Goal: Information Seeking & Learning: Find specific fact

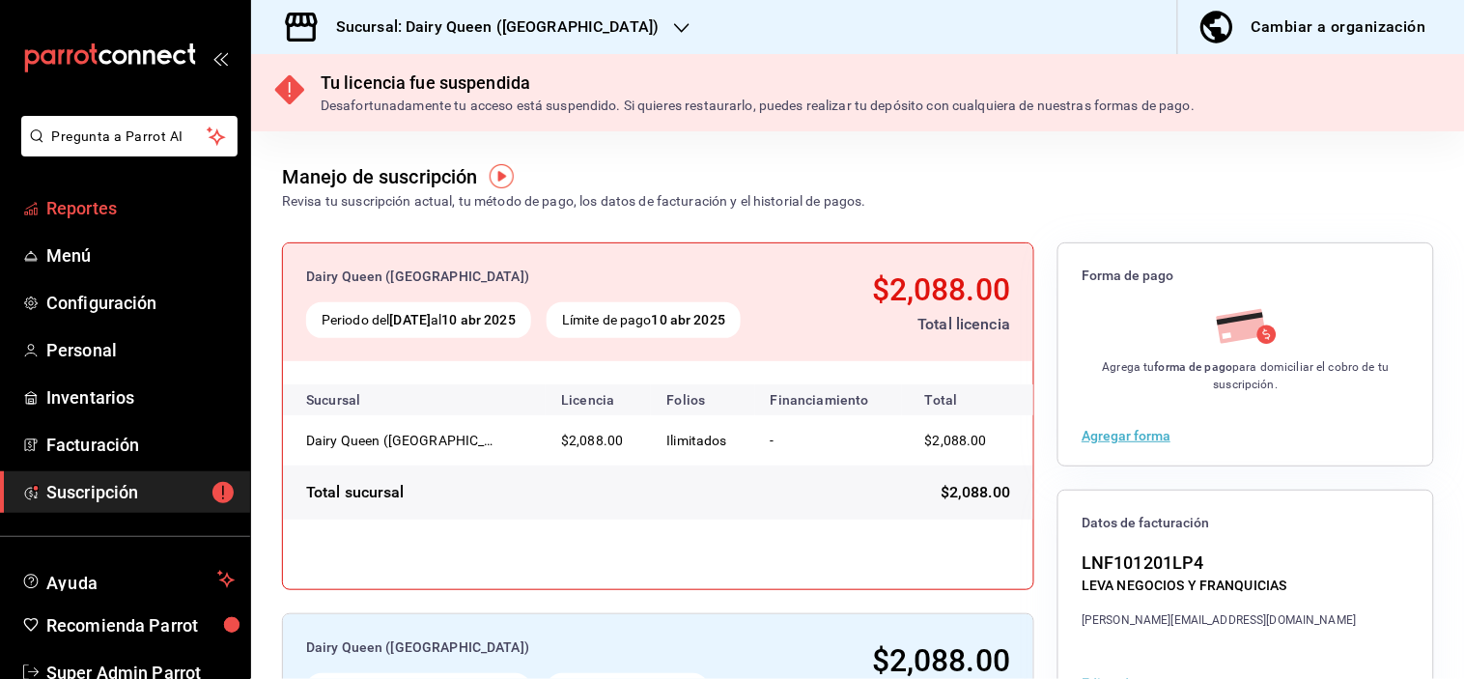
click at [107, 207] on span "Reportes" at bounding box center [140, 208] width 188 height 26
click at [113, 214] on span "Reportes" at bounding box center [140, 208] width 188 height 26
click at [104, 208] on span "Reportes" at bounding box center [140, 208] width 188 height 26
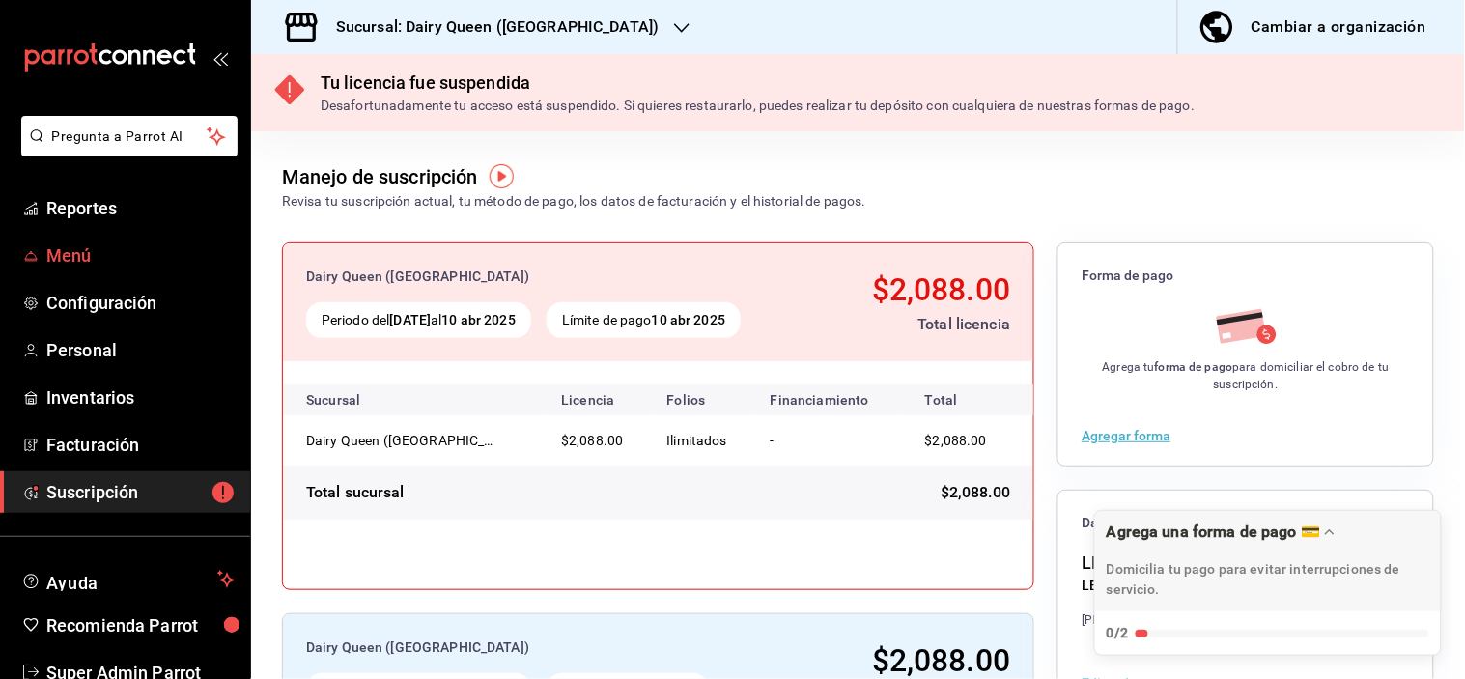
click at [77, 265] on span "Menú" at bounding box center [140, 255] width 188 height 26
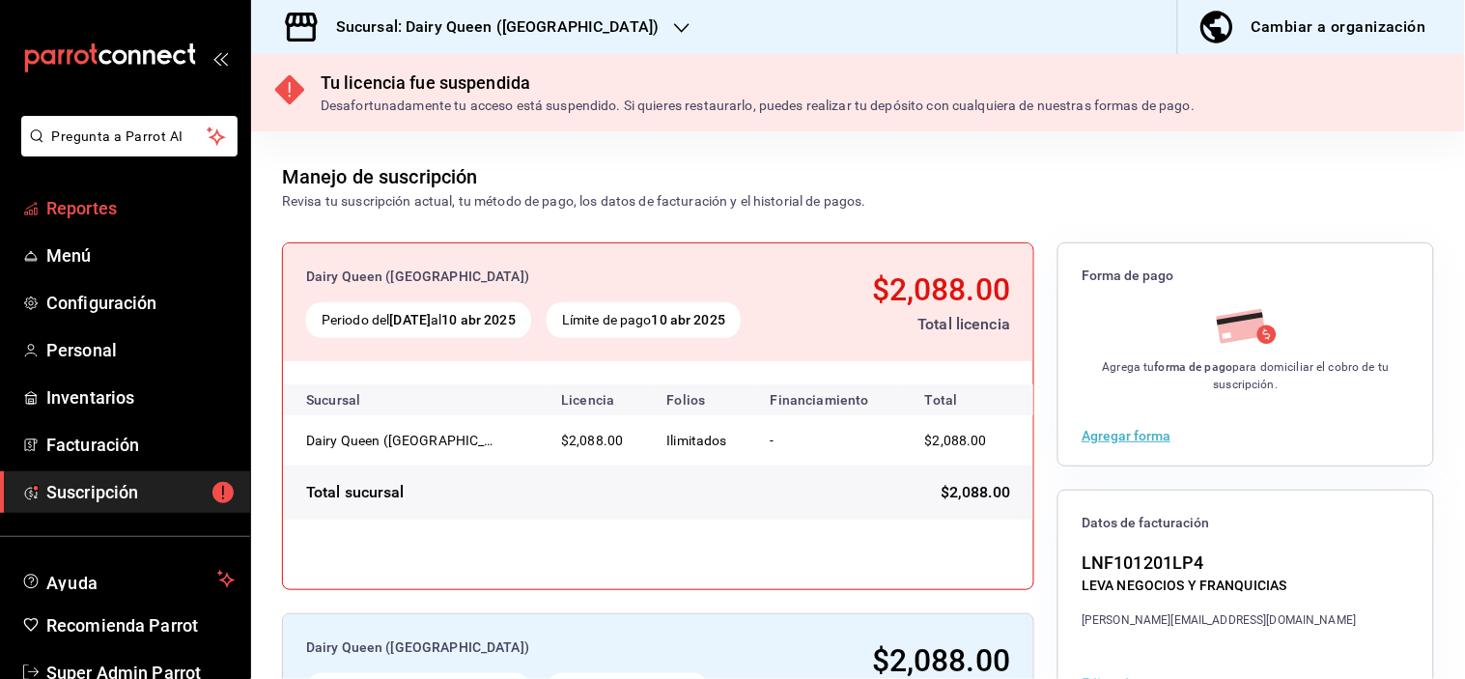
click at [91, 213] on span "Reportes" at bounding box center [140, 208] width 188 height 26
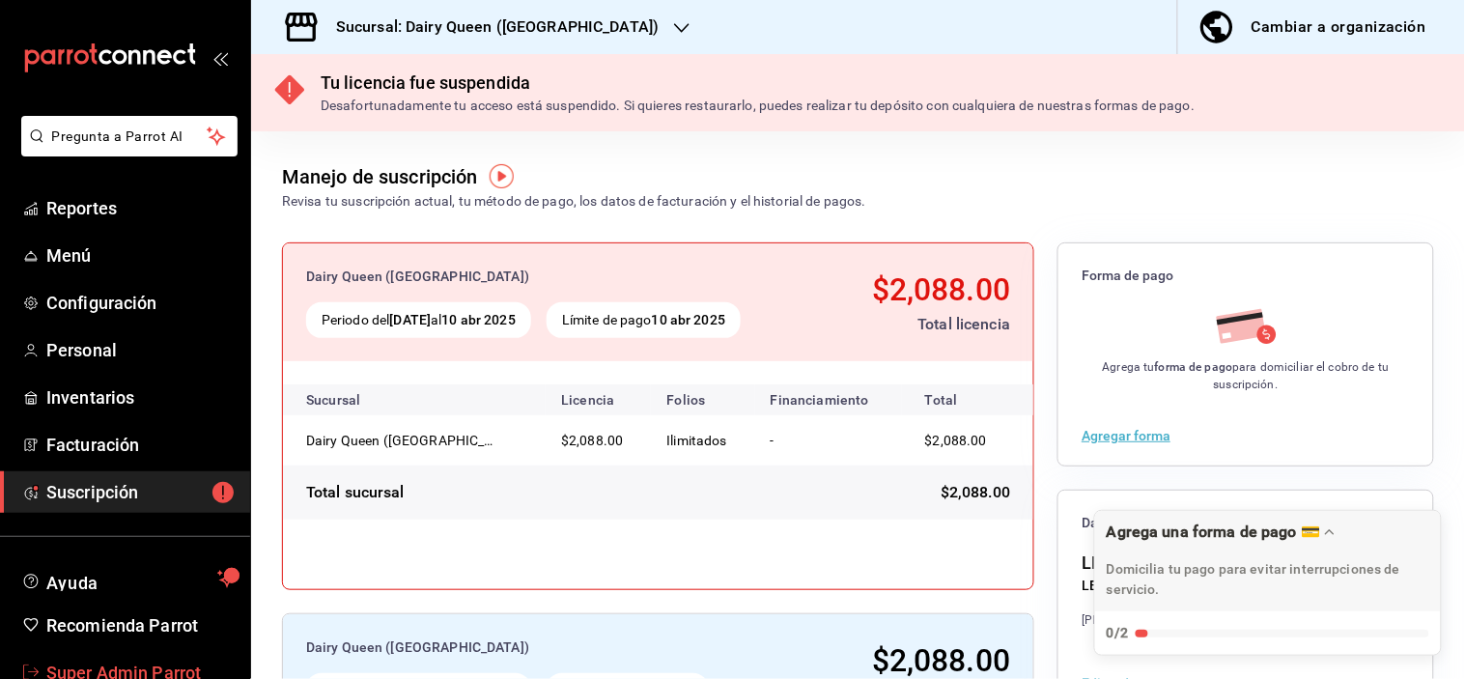
scroll to position [49, 0]
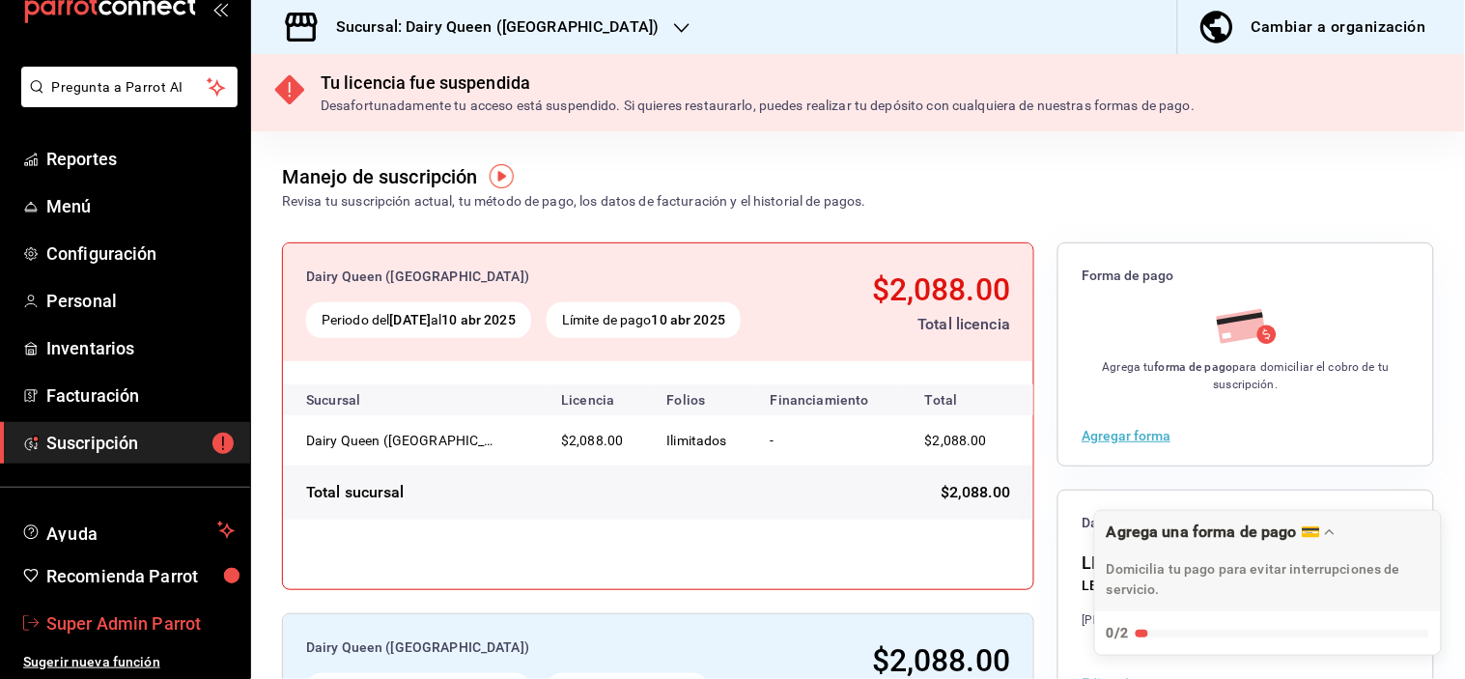
click at [116, 624] on span "Super Admin Parrot" at bounding box center [140, 623] width 188 height 26
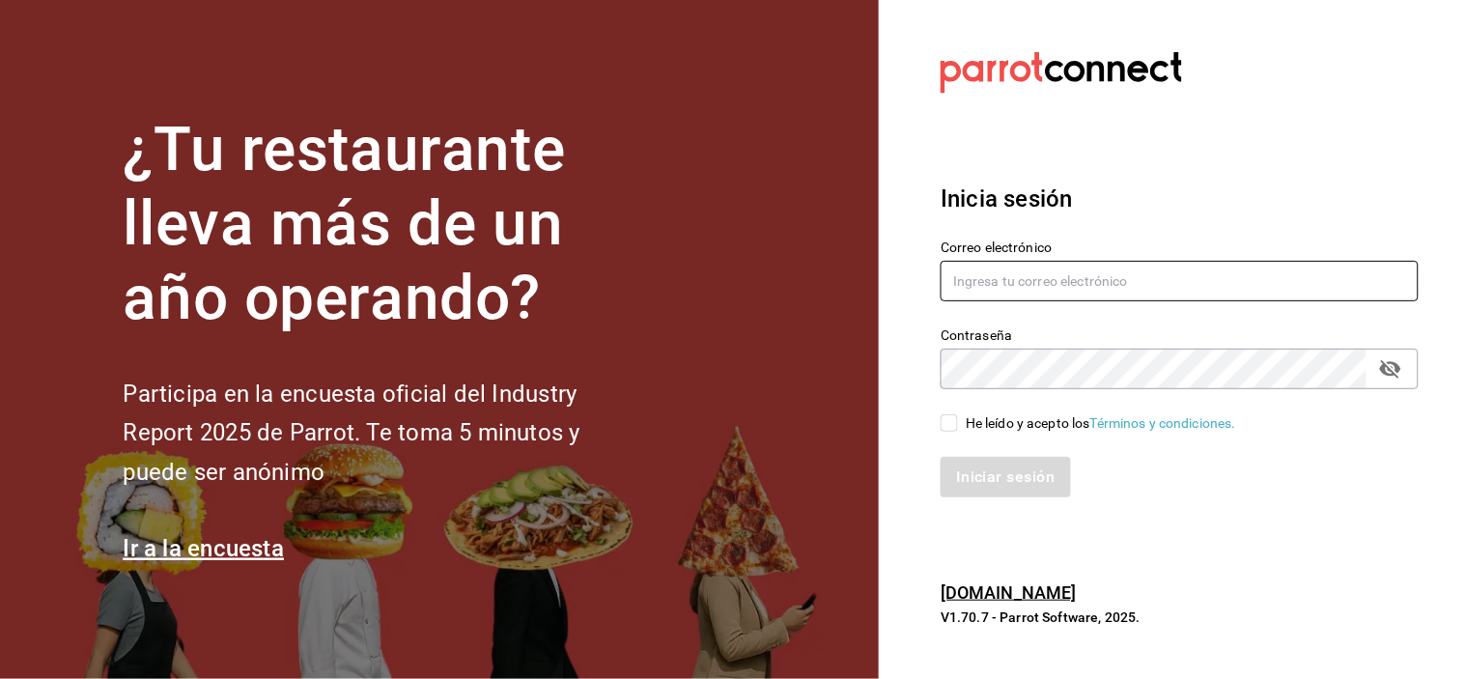
type input "multiuser@dairy.com"
click at [954, 425] on input "He leído y acepto los Términos y condiciones." at bounding box center [948, 422] width 17 height 17
checkbox input "true"
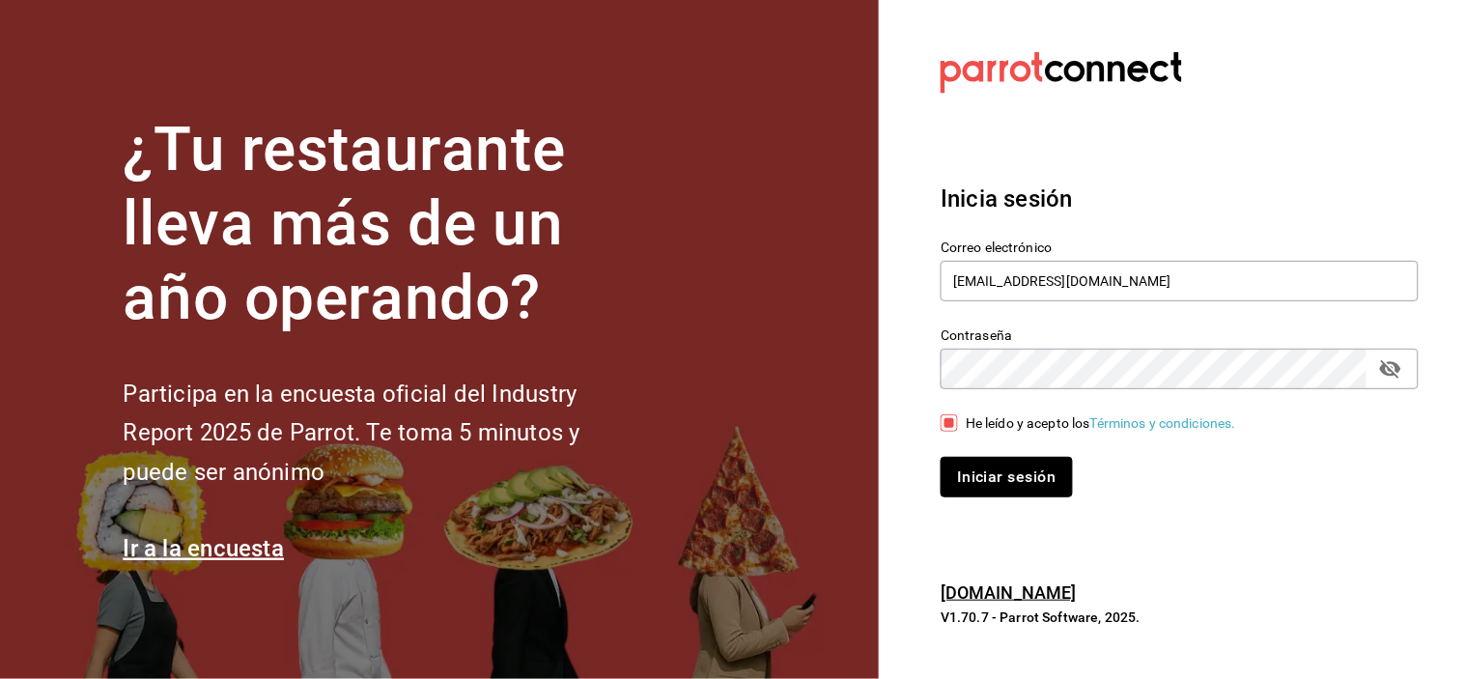
click at [969, 466] on button "Iniciar sesión" at bounding box center [1005, 477] width 131 height 41
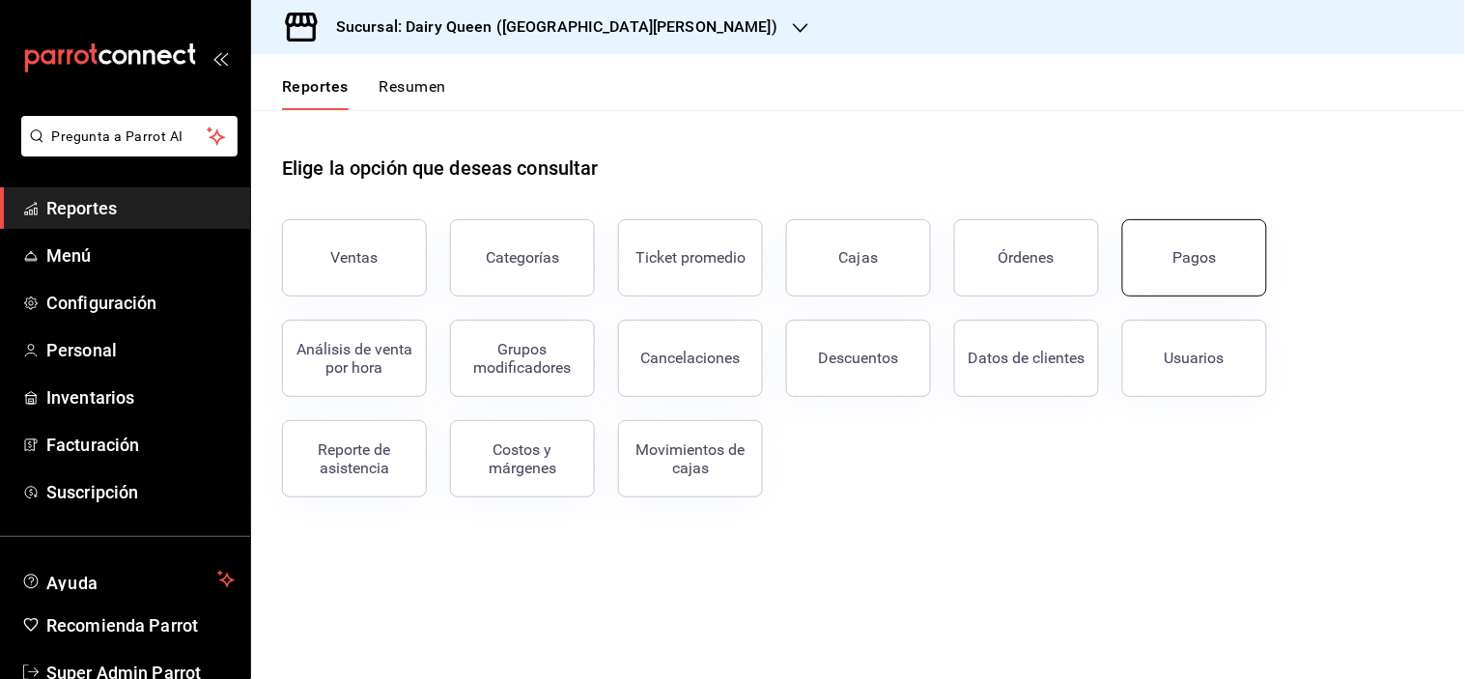
click at [1175, 244] on button "Pagos" at bounding box center [1194, 257] width 145 height 77
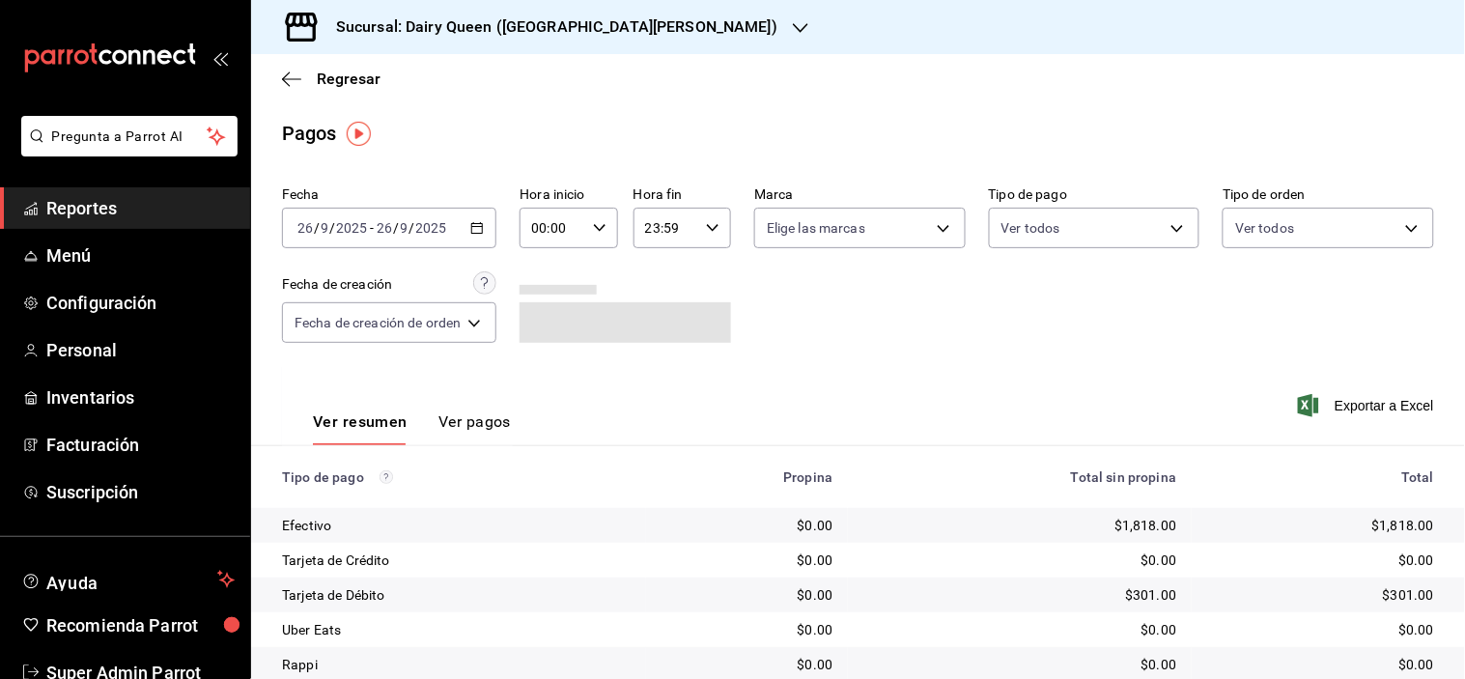
click at [532, 39] on div "Sucursal: Dairy Queen (GALERIAS VALLE ORIENTE)" at bounding box center [540, 27] width 549 height 54
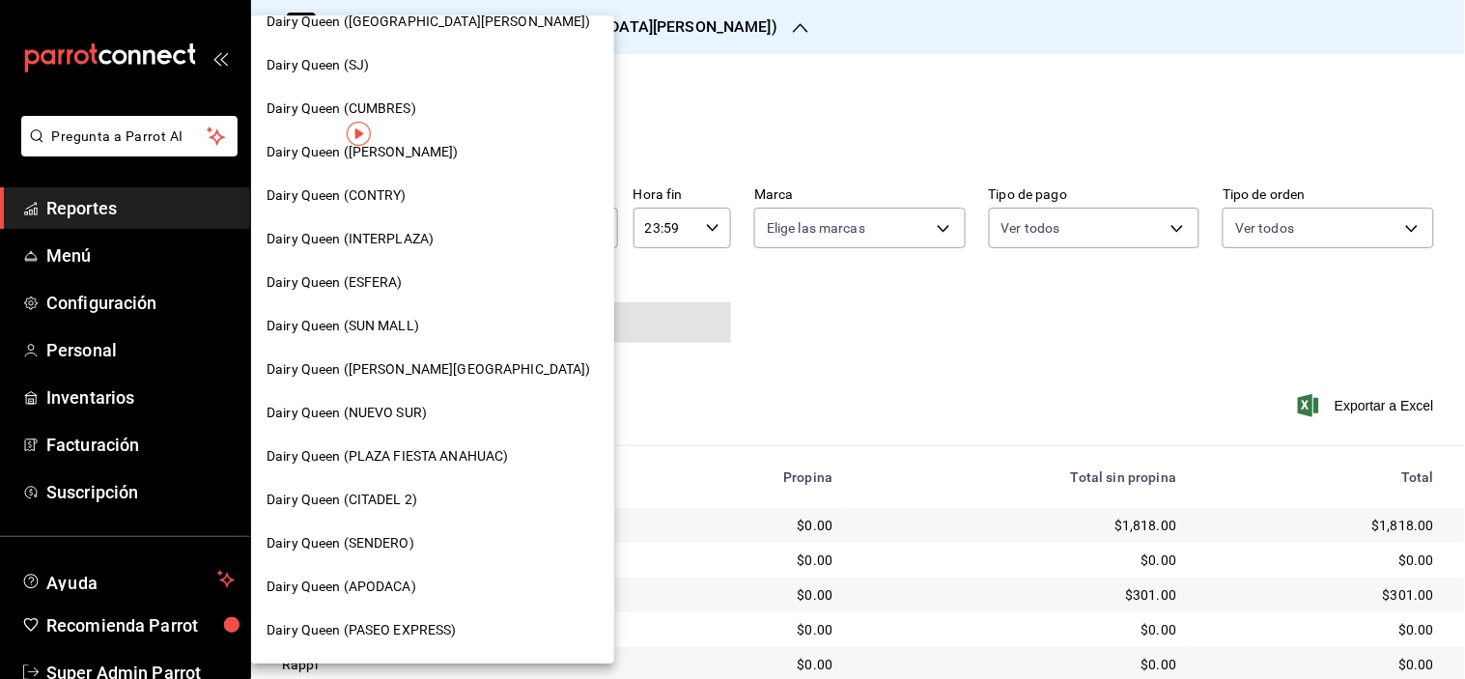
scroll to position [429, 0]
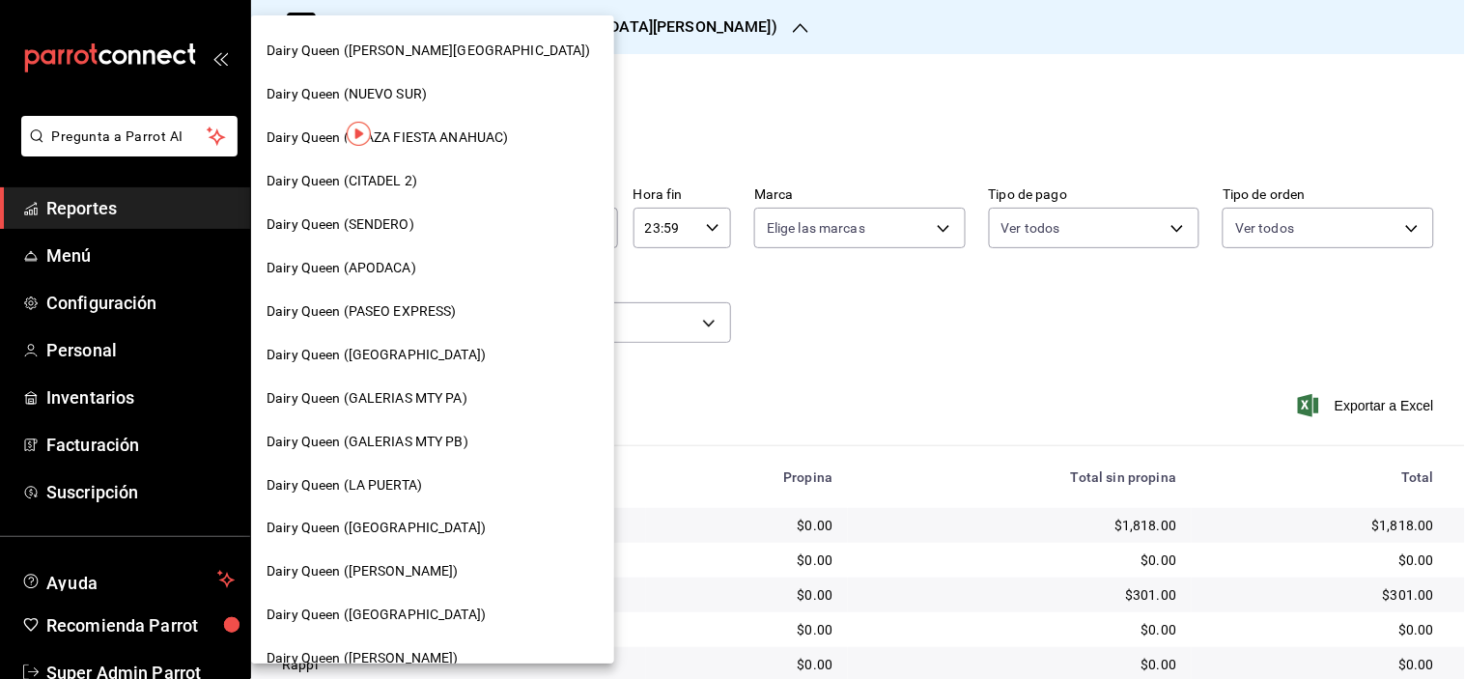
click at [340, 565] on span "Dairy Queen (GARCIA)" at bounding box center [362, 572] width 192 height 20
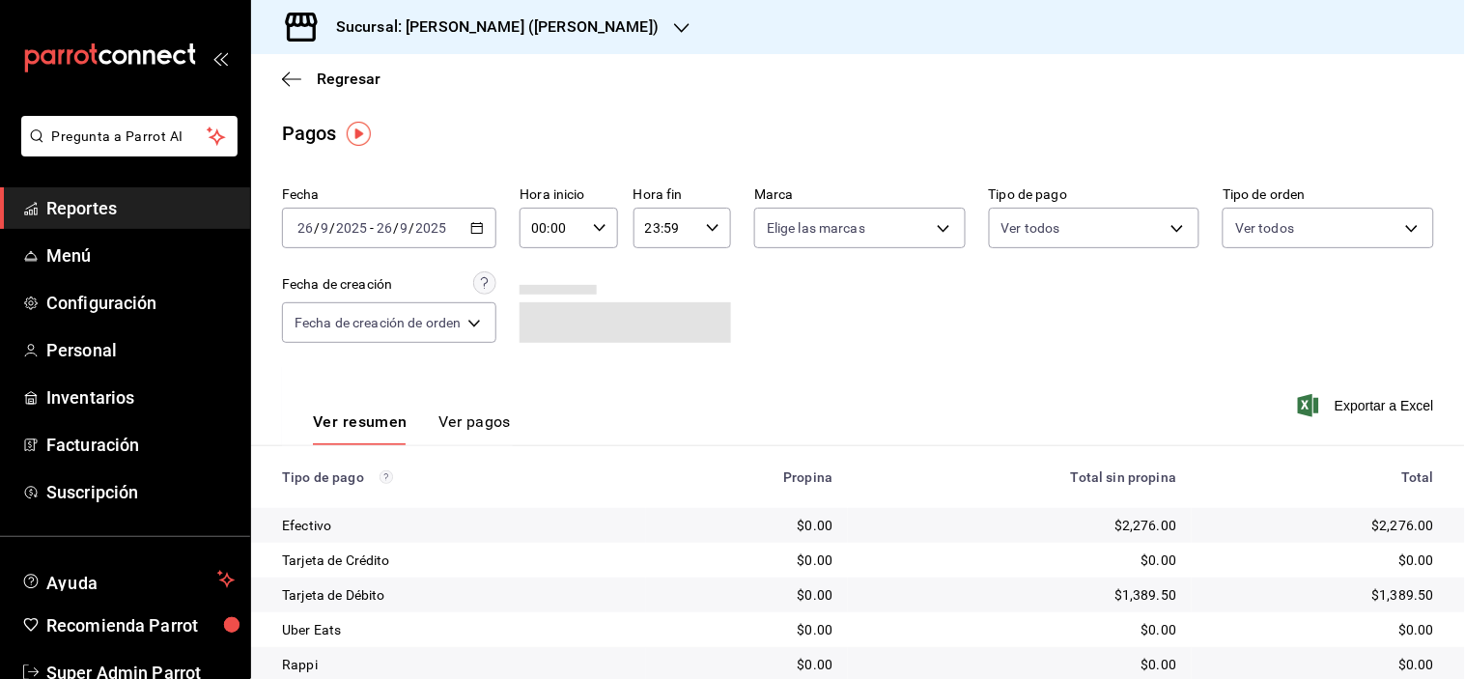
click at [464, 236] on div "2025-09-26 26 / 9 / 2025 - 2025-09-26 26 / 9 / 2025" at bounding box center [389, 228] width 214 height 41
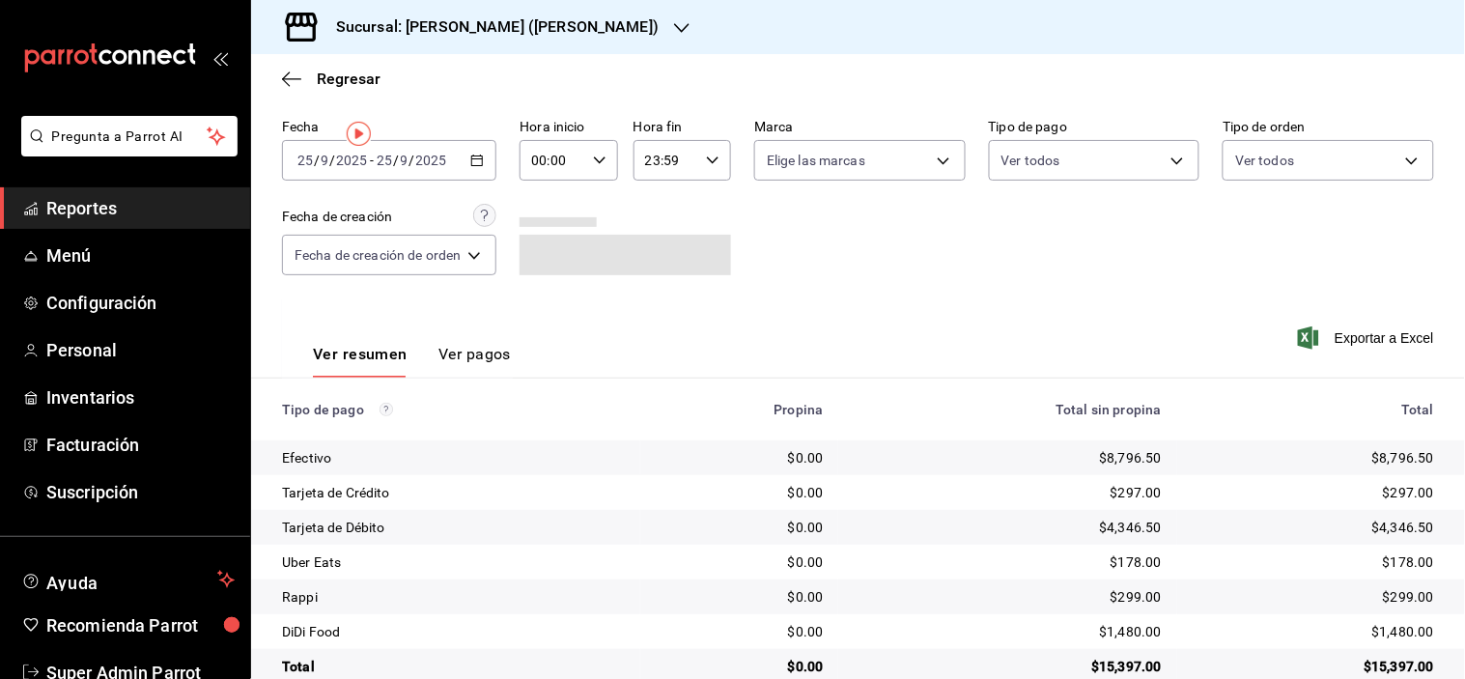
scroll to position [103, 0]
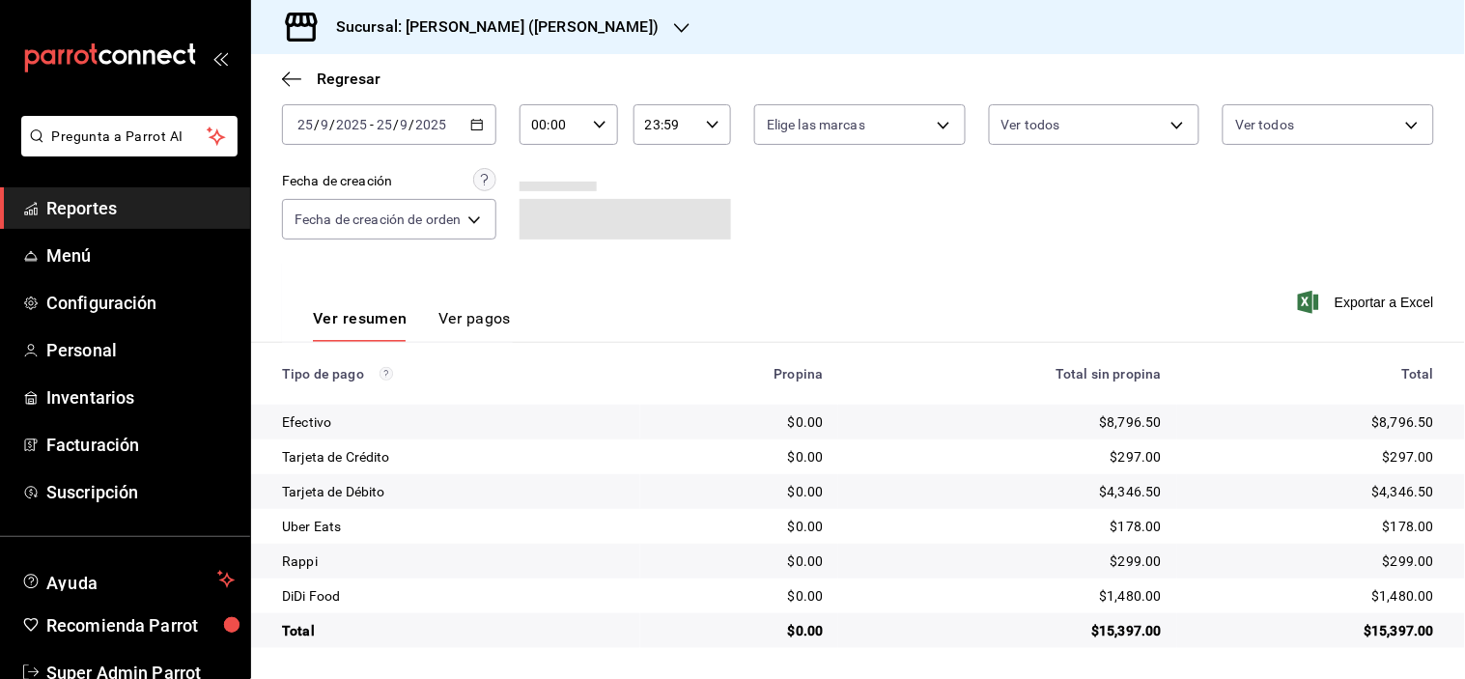
click at [1402, 602] on div "$1,480.00" at bounding box center [1312, 595] width 241 height 19
click at [1413, 531] on div "$178.00" at bounding box center [1312, 526] width 241 height 19
copy div "178.00"
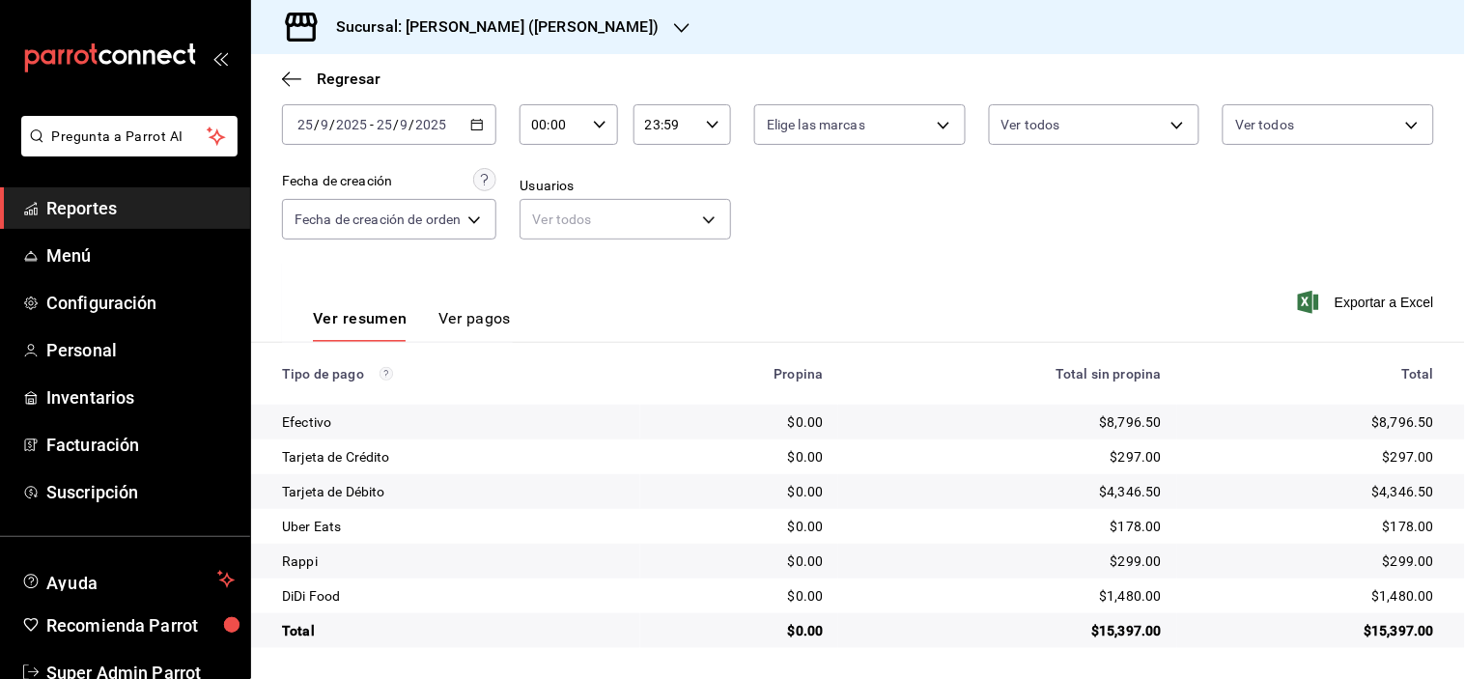
click at [476, 23] on h3 "Sucursal: Dairy Queen (GARCIA)" at bounding box center [490, 26] width 338 height 23
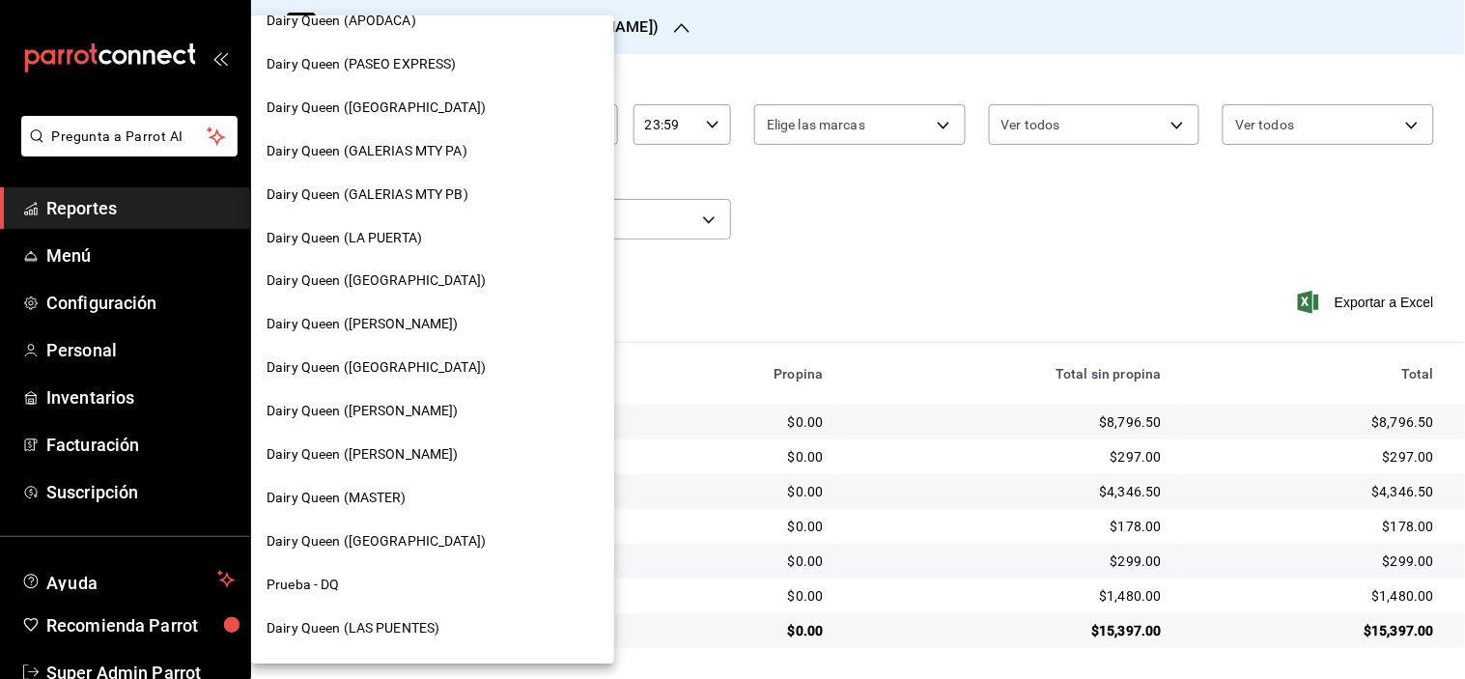
scroll to position [750, 0]
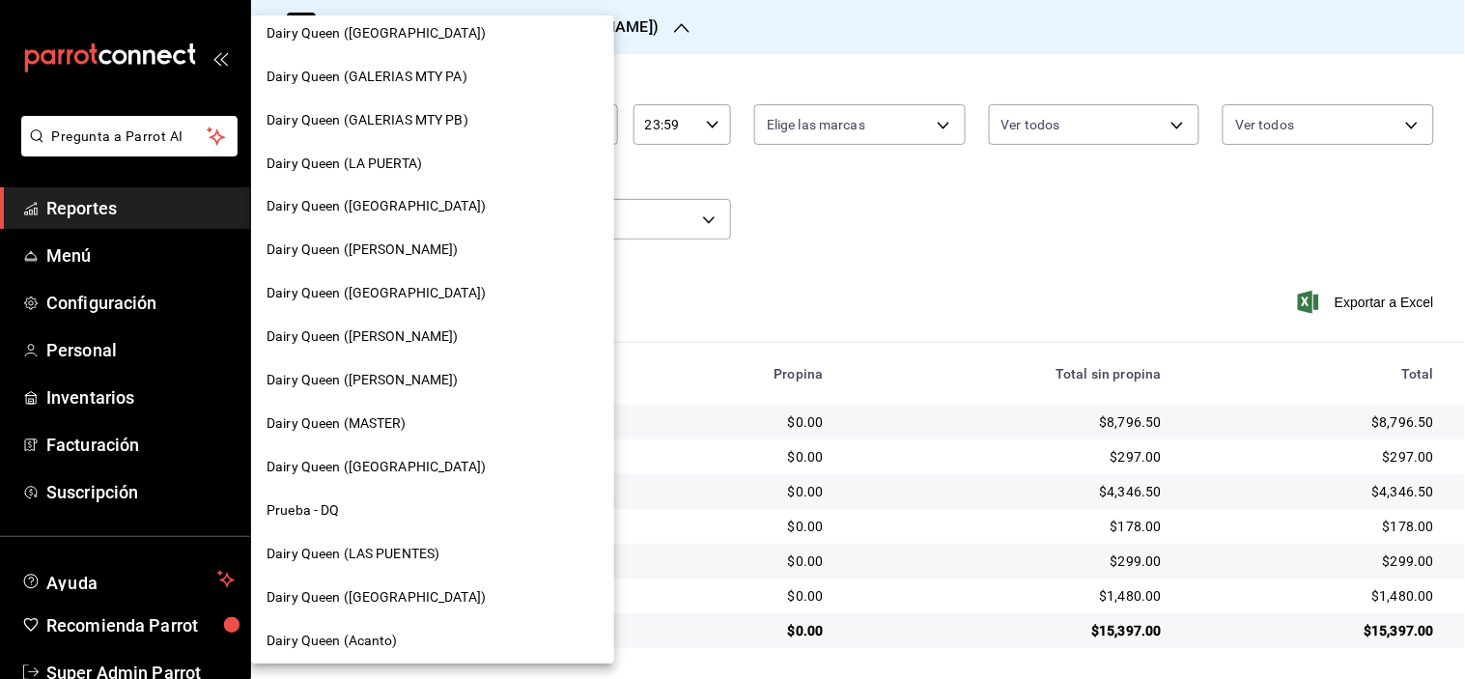
click at [432, 299] on span "Dairy Queen (Plaza Paraíso)" at bounding box center [375, 294] width 219 height 20
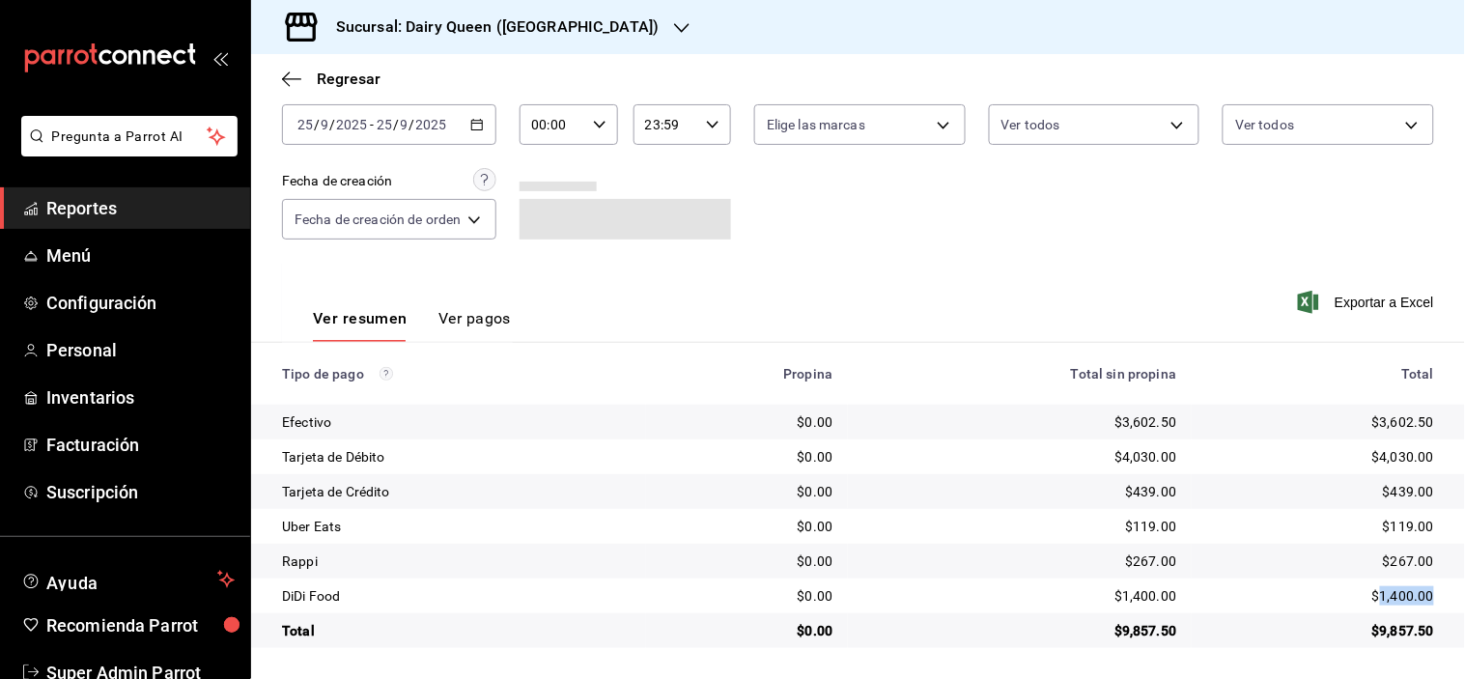
click at [1392, 595] on div "$1,400.00" at bounding box center [1320, 595] width 227 height 19
click at [1390, 593] on div "$1,400.00" at bounding box center [1320, 595] width 227 height 19
click at [1386, 536] on div "$119.00" at bounding box center [1320, 526] width 227 height 19
click at [1387, 531] on div "$119.00" at bounding box center [1320, 526] width 227 height 19
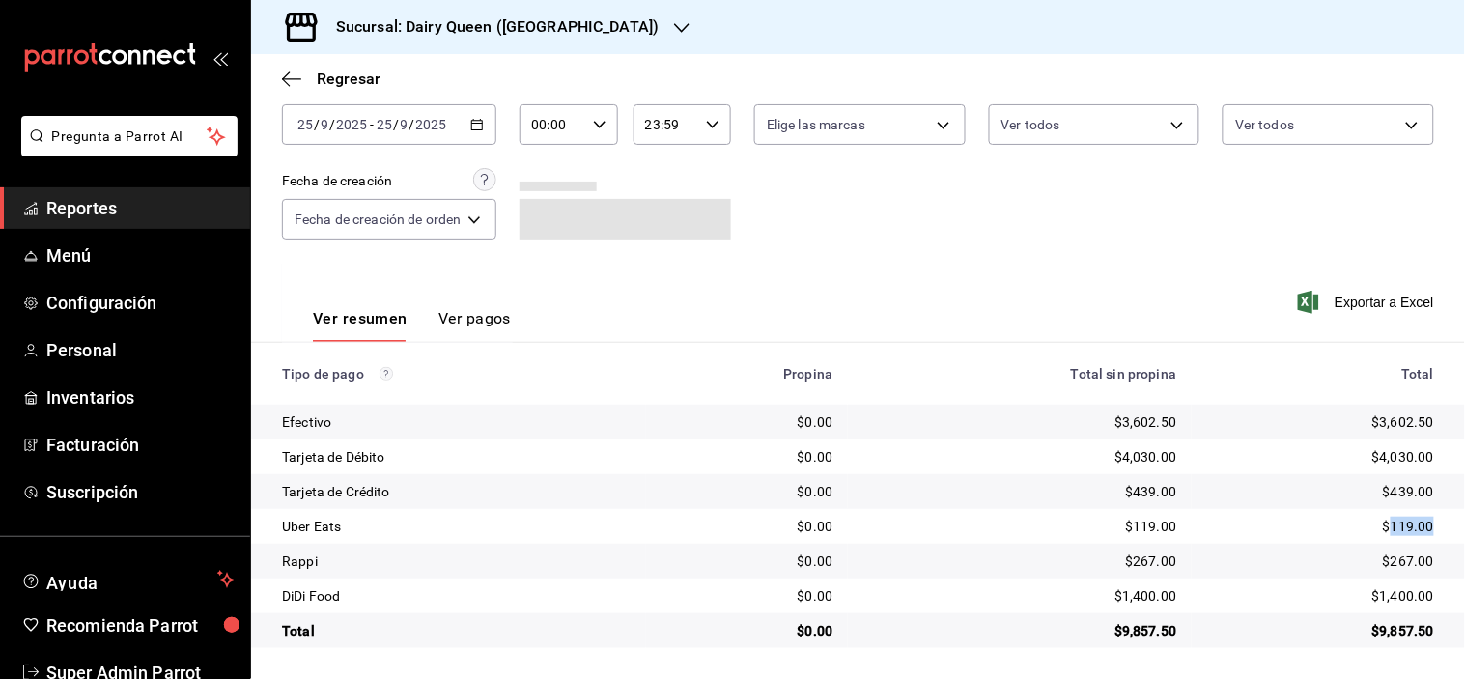
click at [1387, 531] on div "$119.00" at bounding box center [1320, 526] width 227 height 19
copy div "119.00"
click at [556, 42] on div "Sucursal: Dairy Queen ([GEOGRAPHIC_DATA])" at bounding box center [481, 27] width 431 height 54
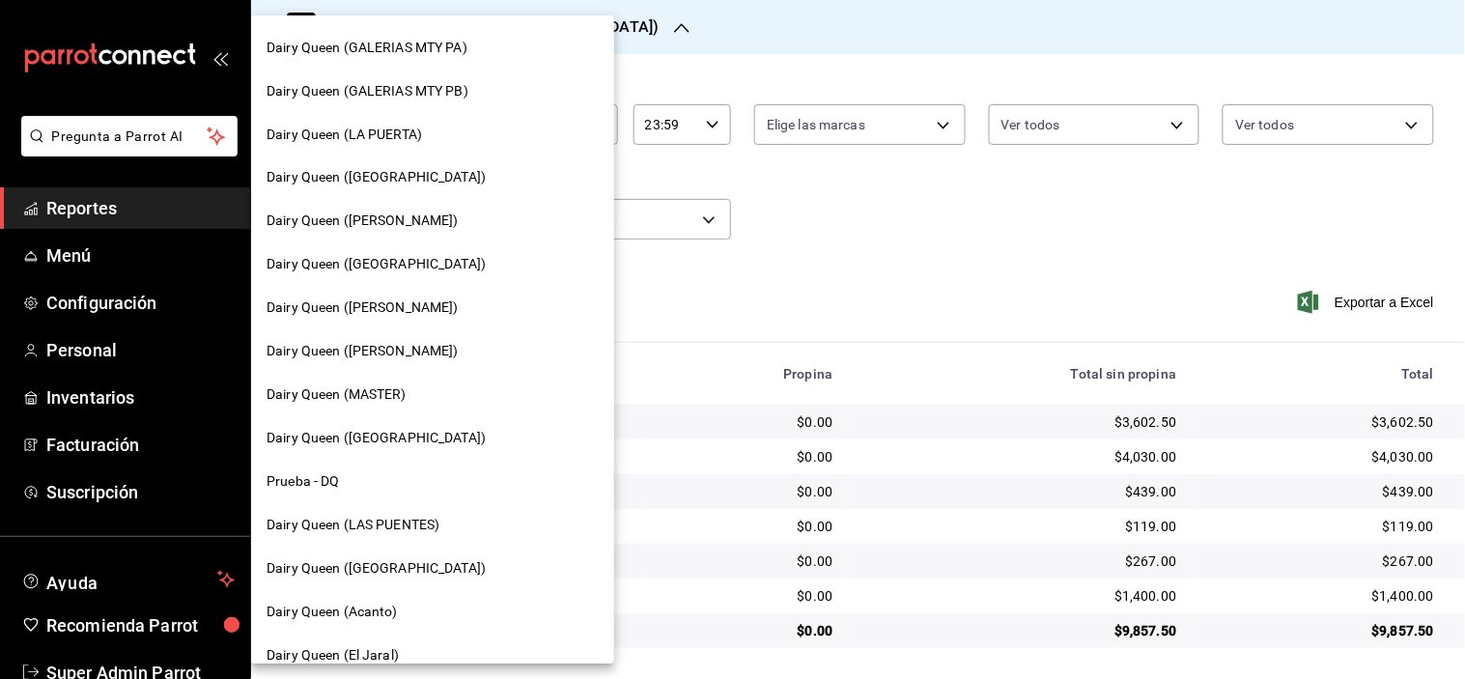
scroll to position [798, 0]
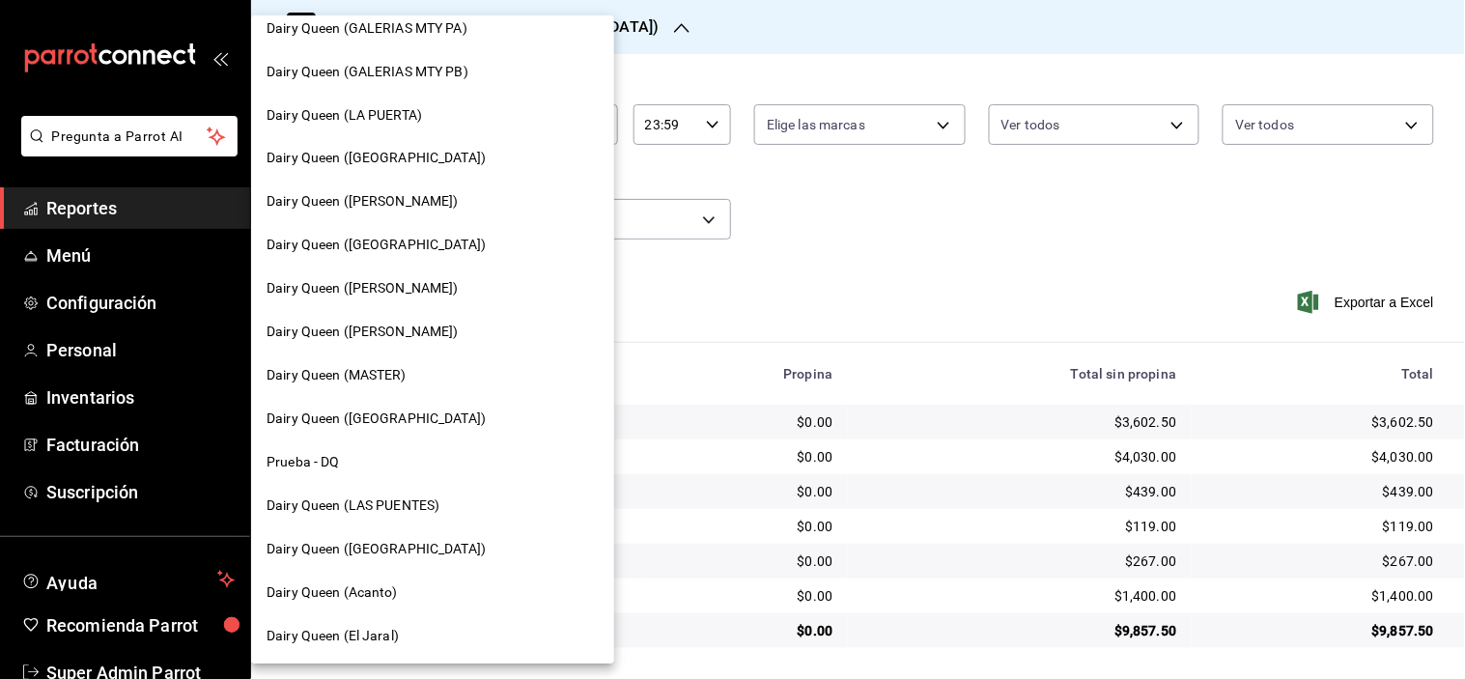
click at [450, 297] on div "Dairy Queen (Citadina Escobedo)" at bounding box center [432, 288] width 363 height 43
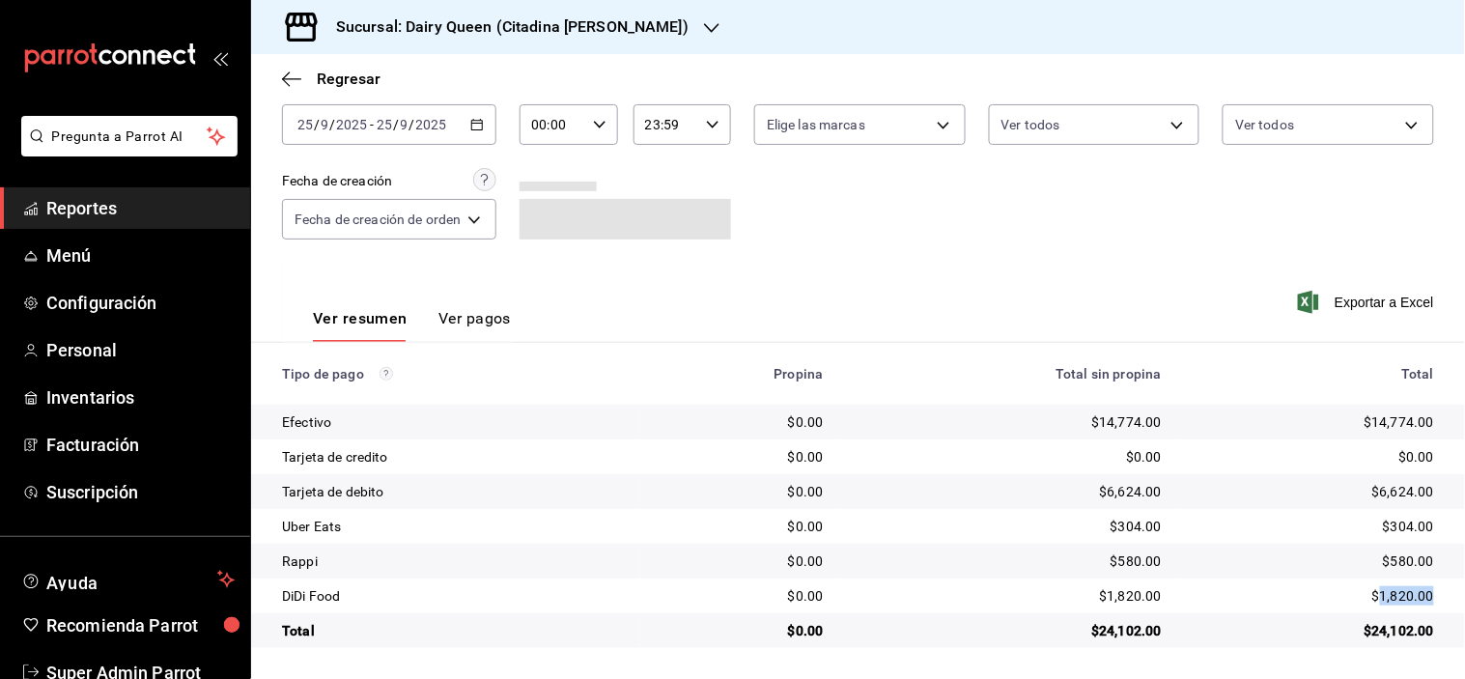
copy div "1,820.00"
click at [1406, 528] on div "$304.00" at bounding box center [1312, 526] width 241 height 19
copy div "304.00"
click at [533, 23] on h3 "Sucursal: Dairy Queen (Citadina Escobedo)" at bounding box center [505, 26] width 368 height 23
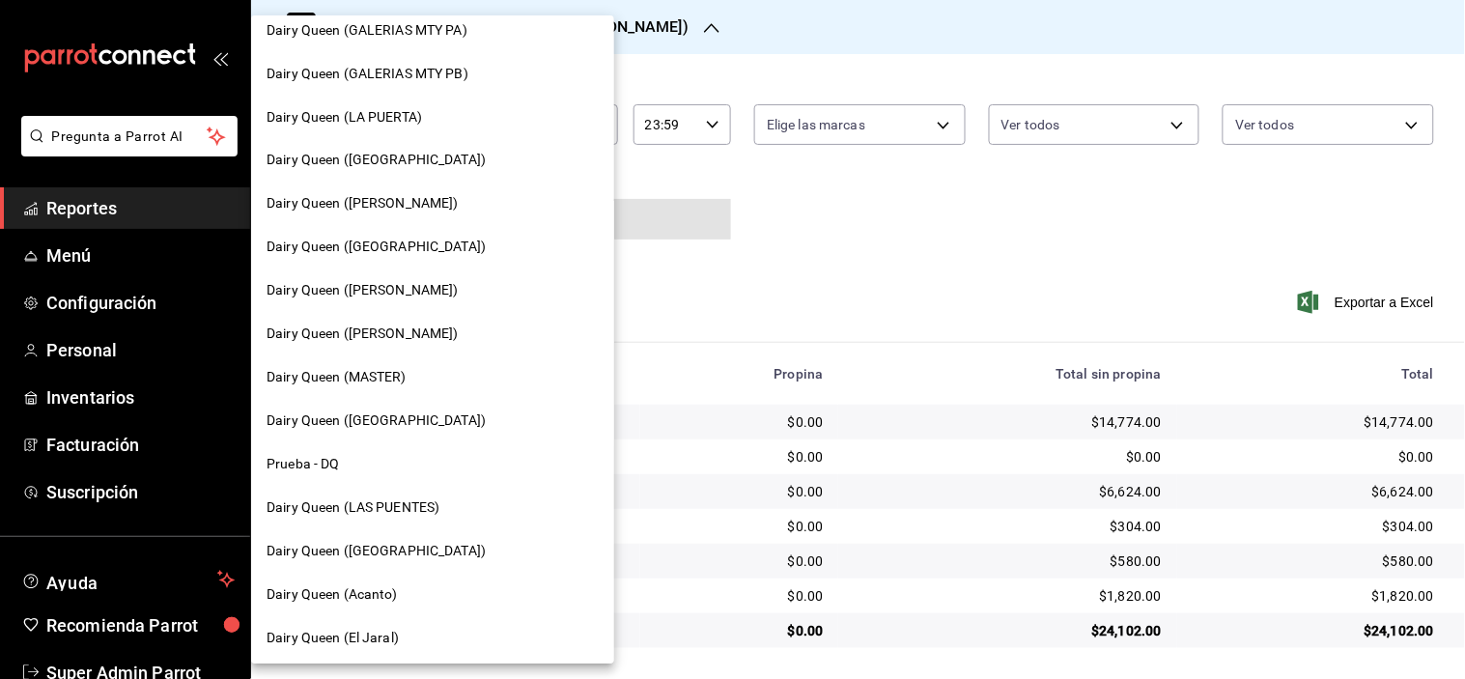
scroll to position [798, 0]
click at [425, 326] on span "Dairy Queen (Romulo Garza)" at bounding box center [362, 332] width 192 height 20
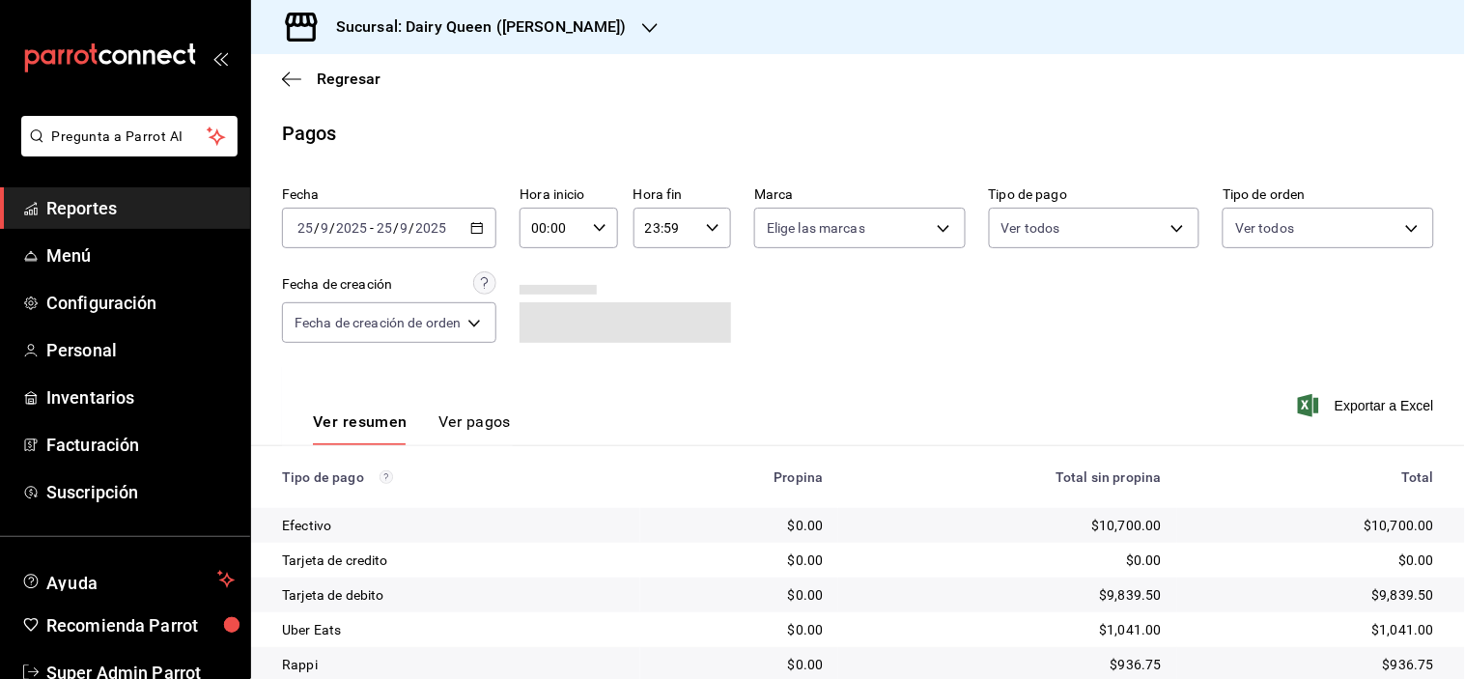
scroll to position [103, 0]
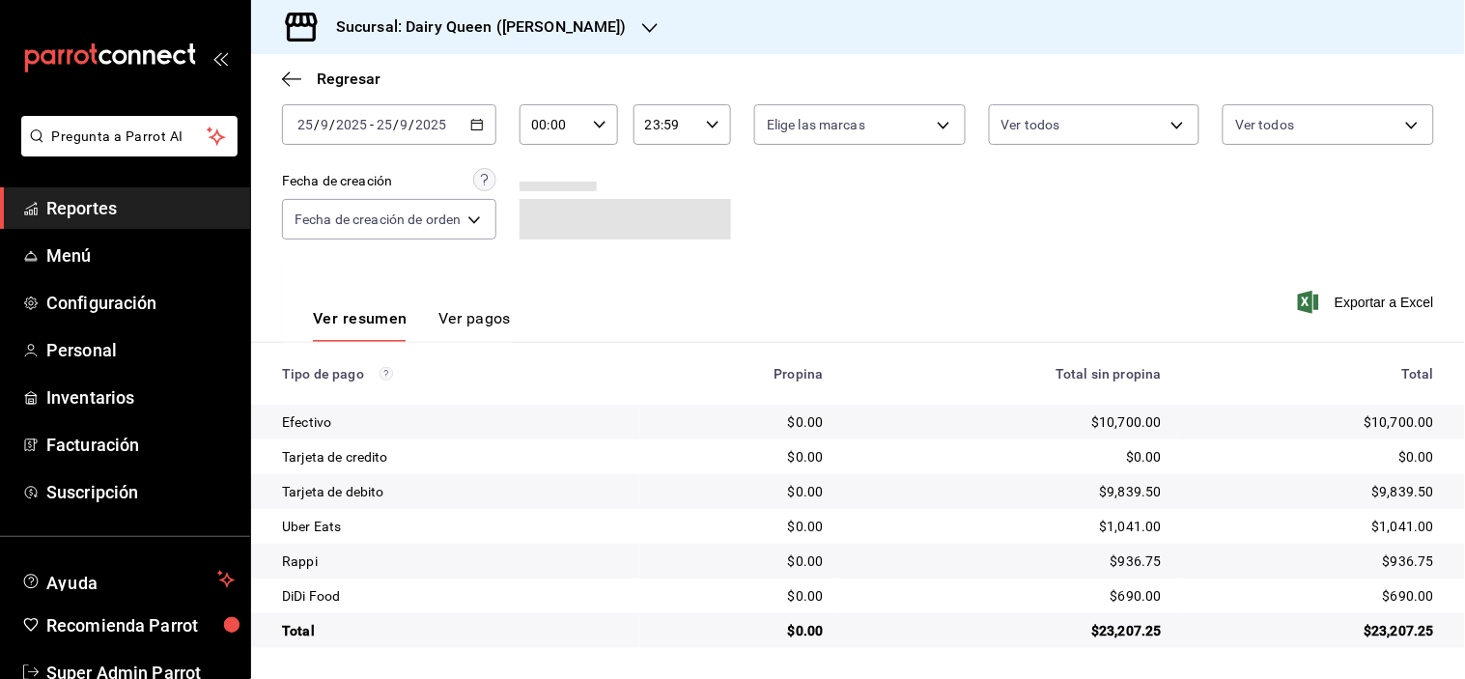
click at [1405, 590] on div "$690.00" at bounding box center [1312, 595] width 241 height 19
copy div "690.00"
click at [1372, 526] on div "$1,041.00" at bounding box center [1312, 526] width 241 height 19
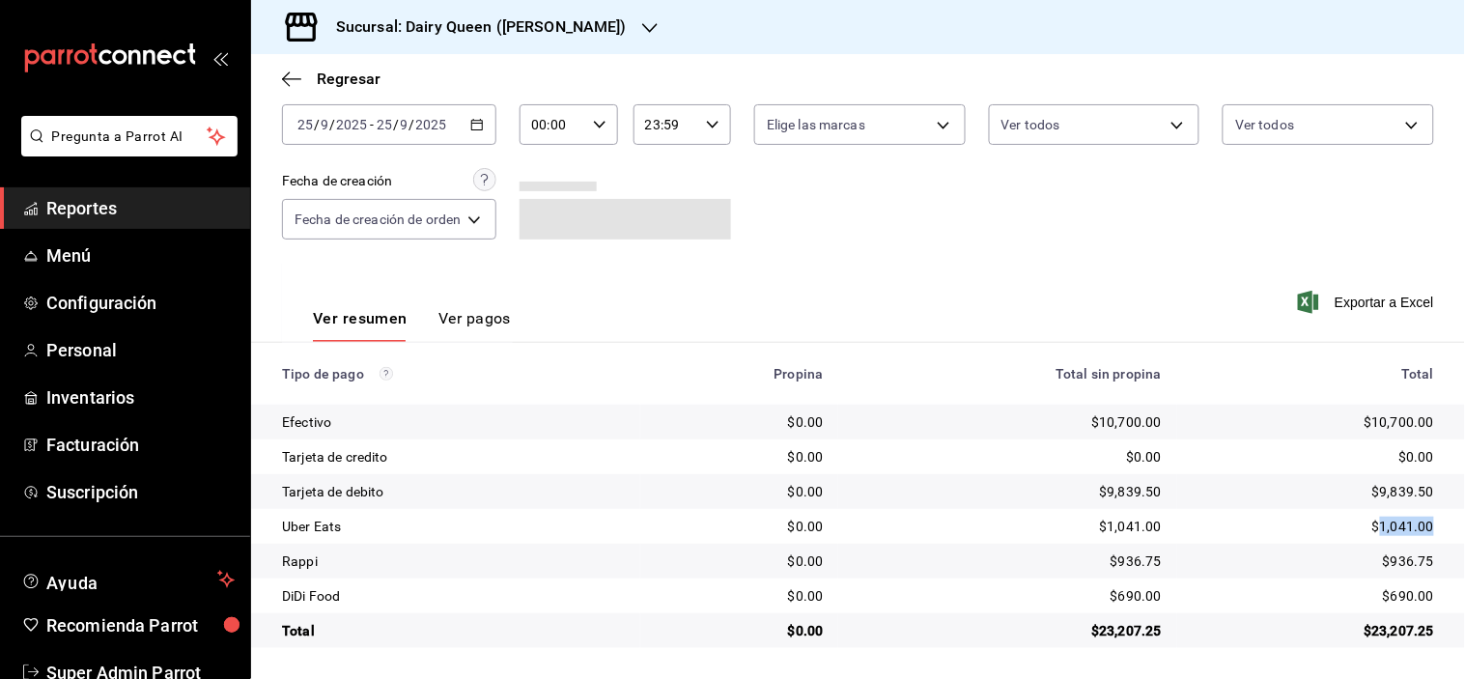
copy div "1,041.00"
click at [642, 17] on div at bounding box center [649, 27] width 15 height 20
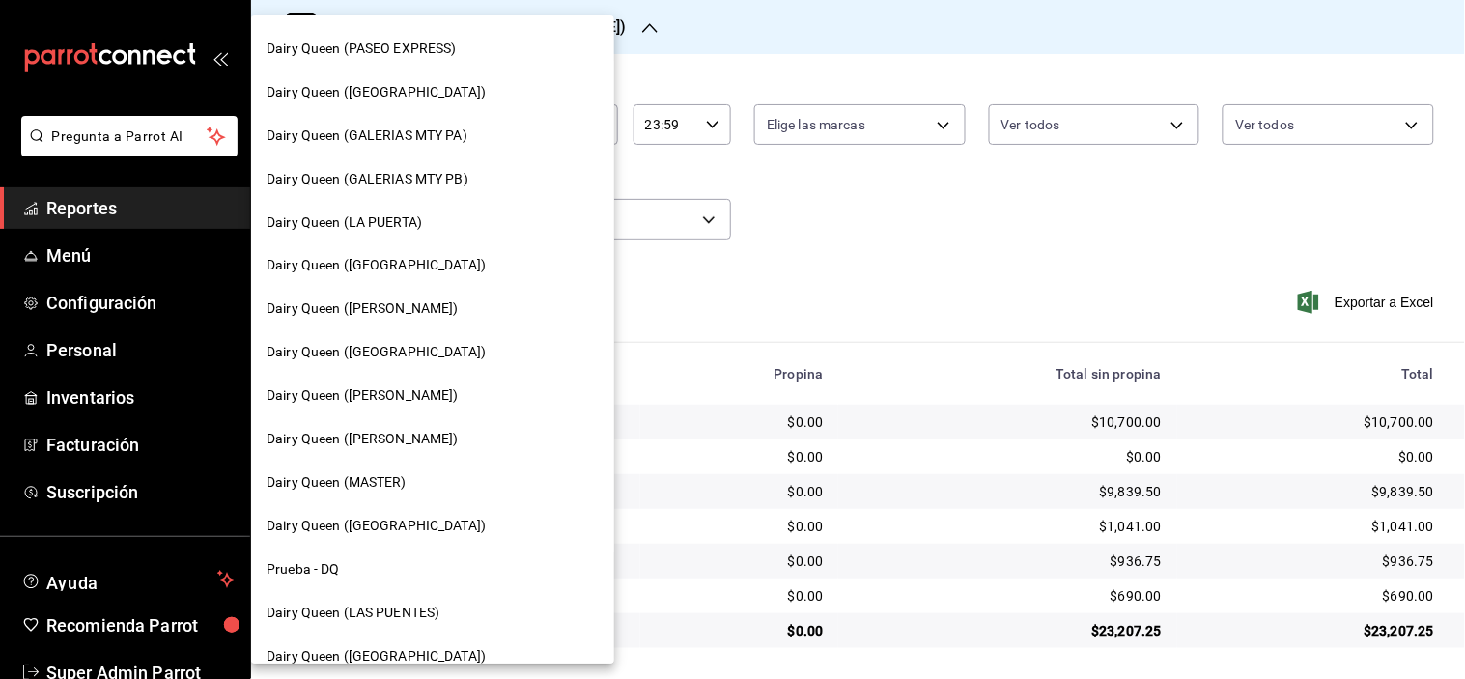
scroll to position [798, 0]
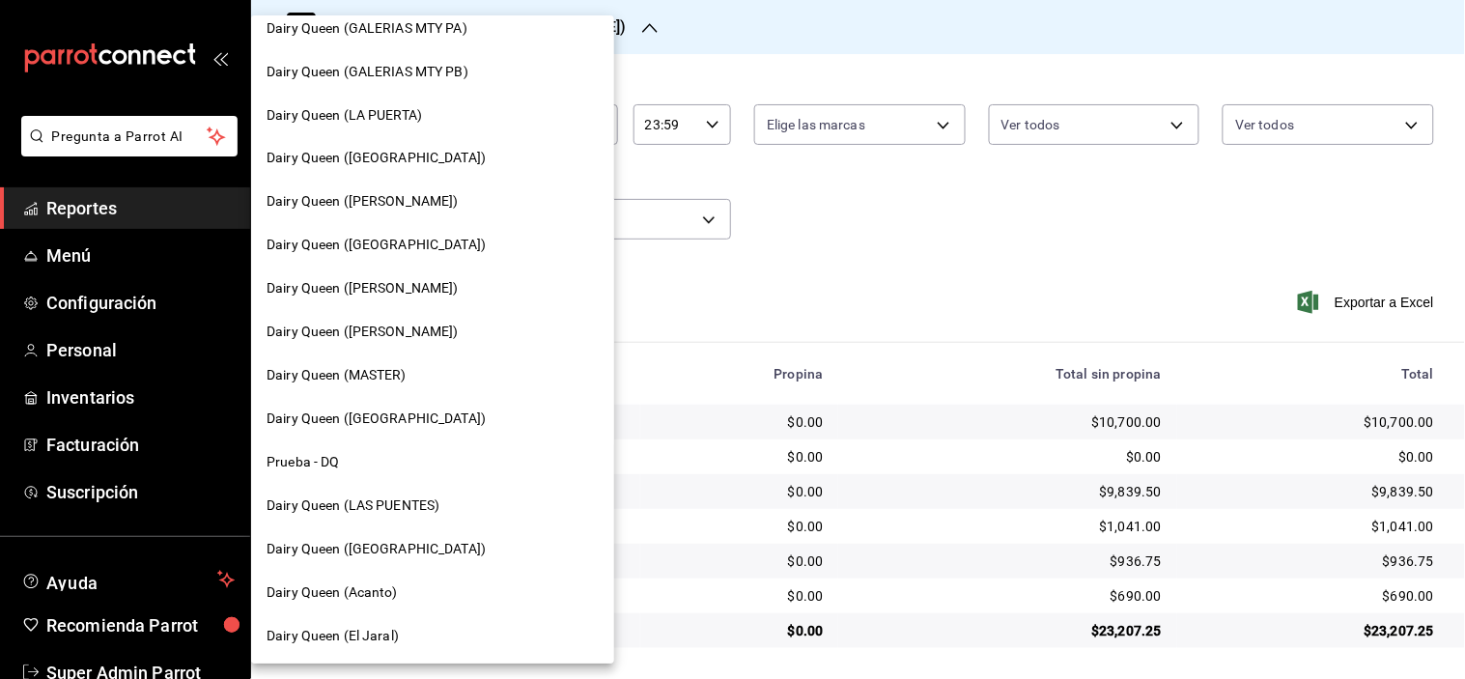
click at [407, 411] on span "Dairy Queen (Riviera del sol)" at bounding box center [375, 419] width 219 height 20
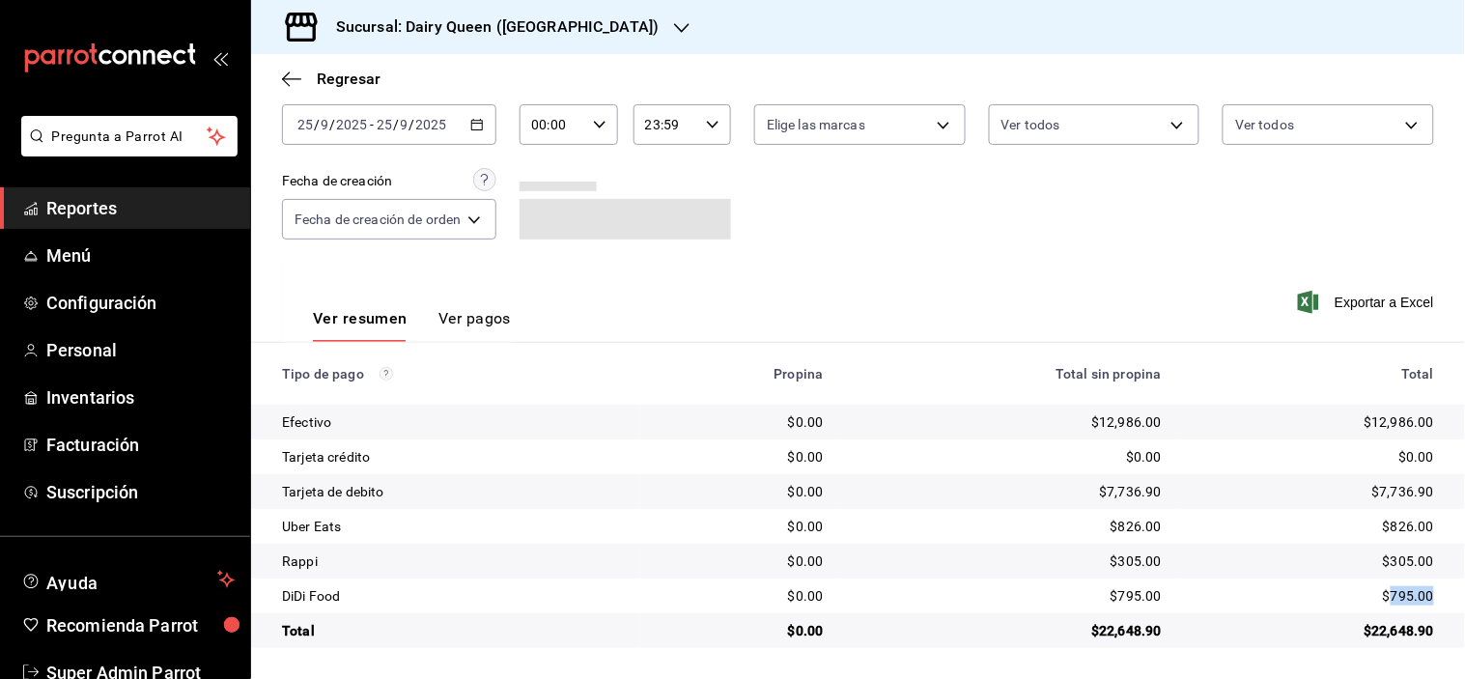
copy div "795.00"
click at [1377, 527] on div "$826.00" at bounding box center [1312, 526] width 241 height 19
copy div "826.00"
drag, startPoint x: 1195, startPoint y: 561, endPoint x: 1183, endPoint y: 547, distance: 18.4
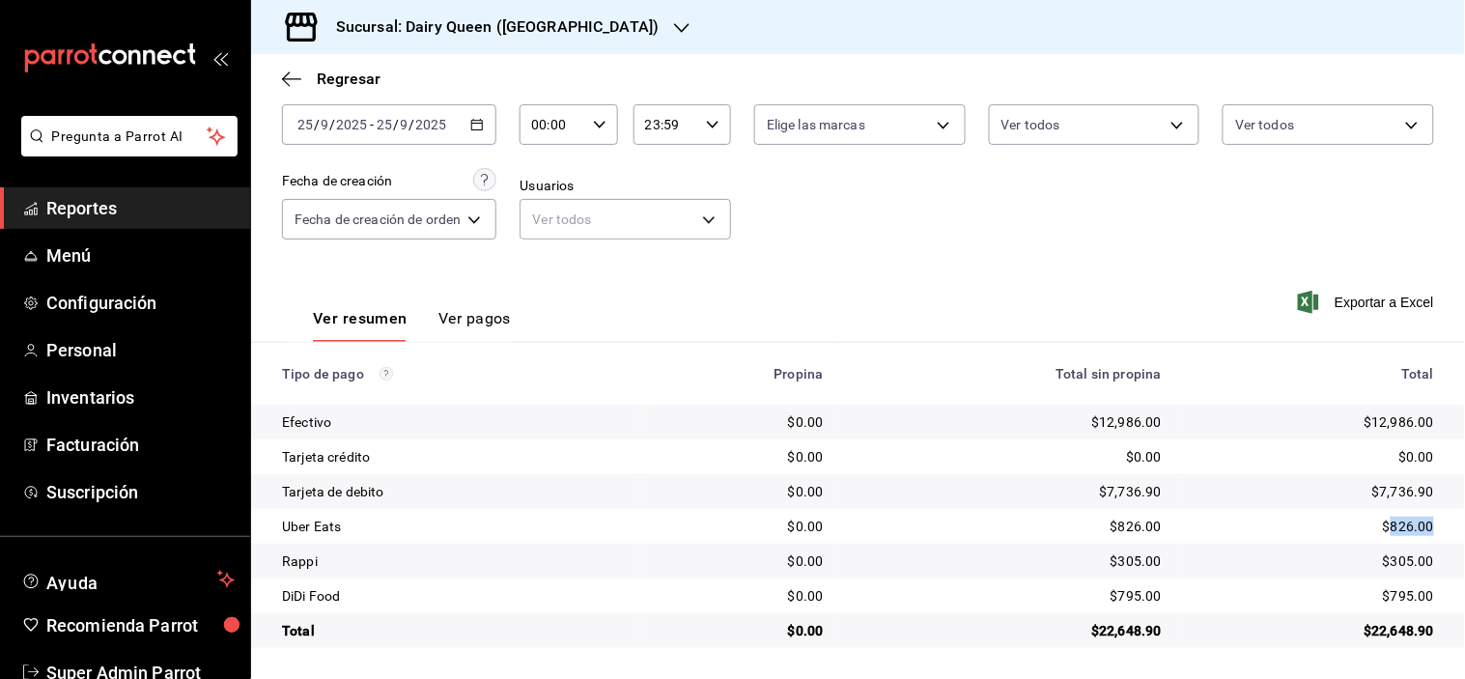
click at [1195, 561] on div "$305.00" at bounding box center [1312, 560] width 241 height 19
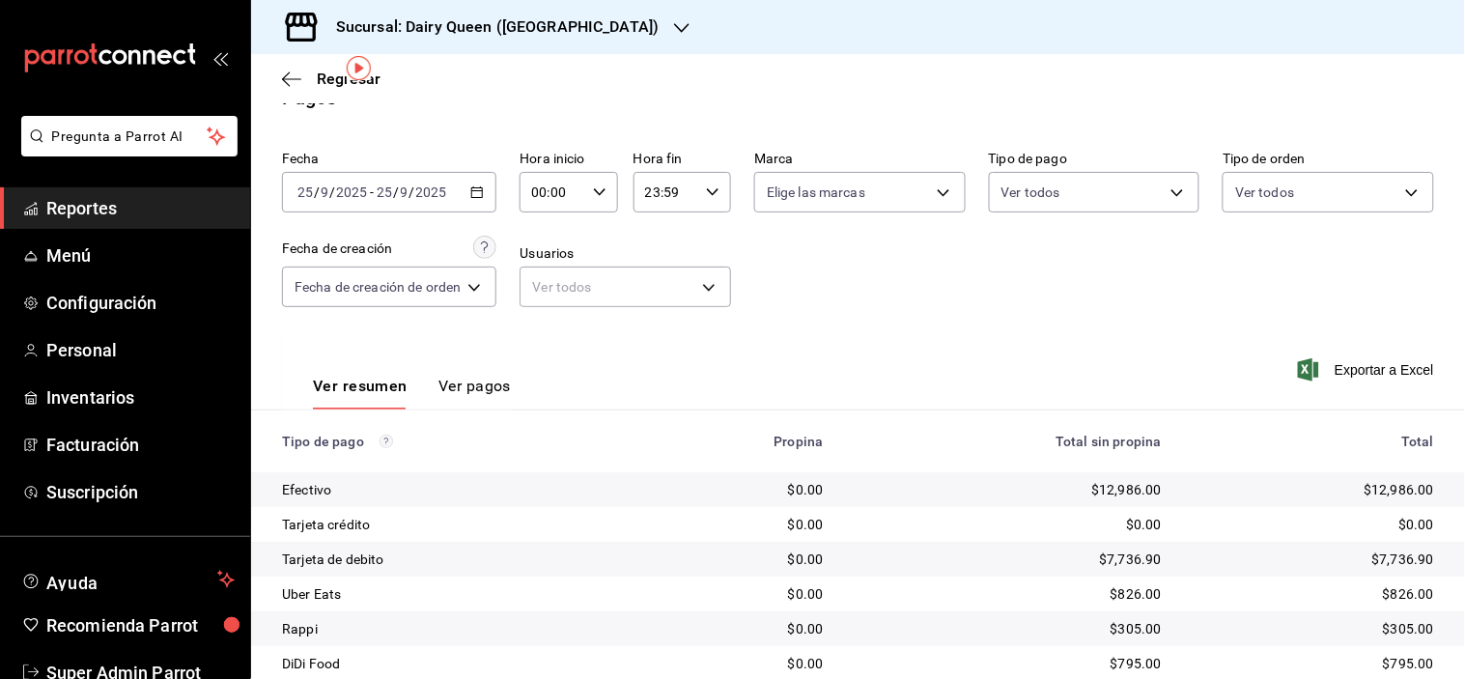
scroll to position [0, 0]
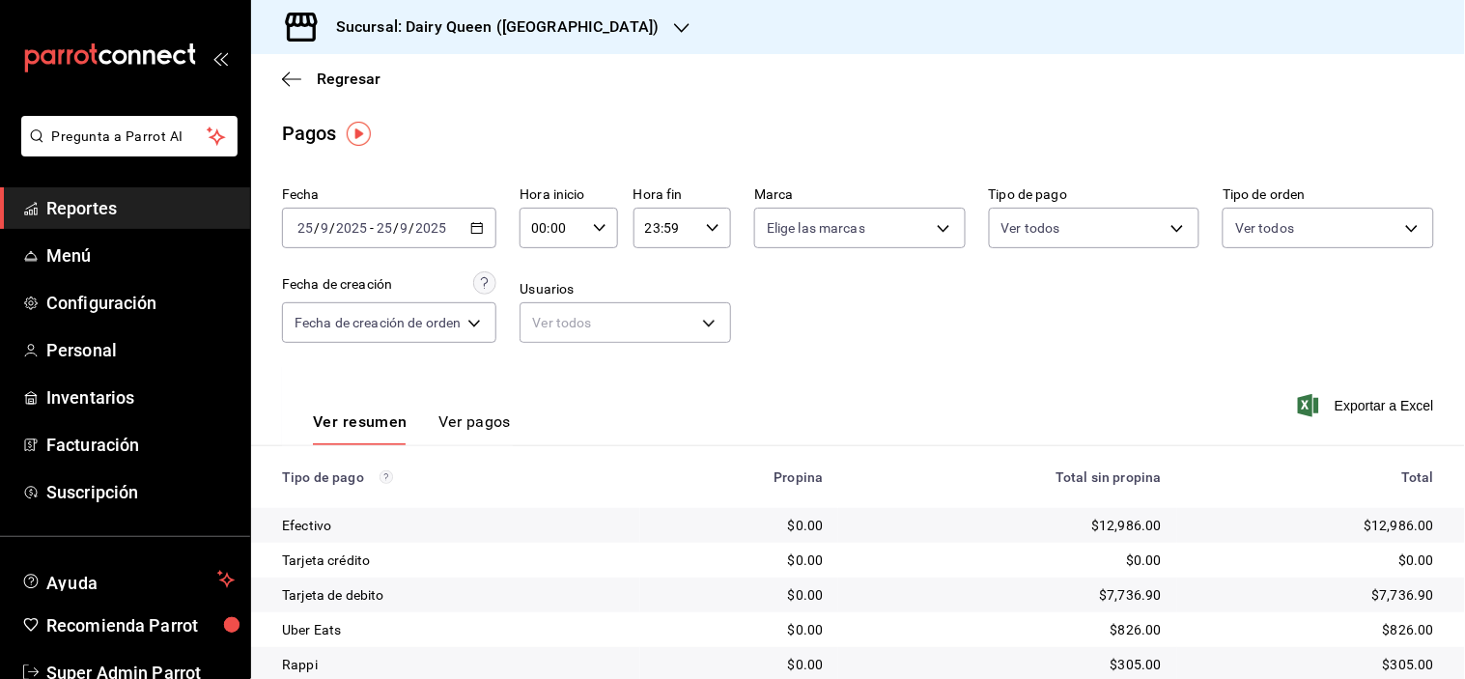
click at [586, 33] on h3 "Sucursal: Dairy Queen (Riviera del sol)" at bounding box center [490, 26] width 338 height 23
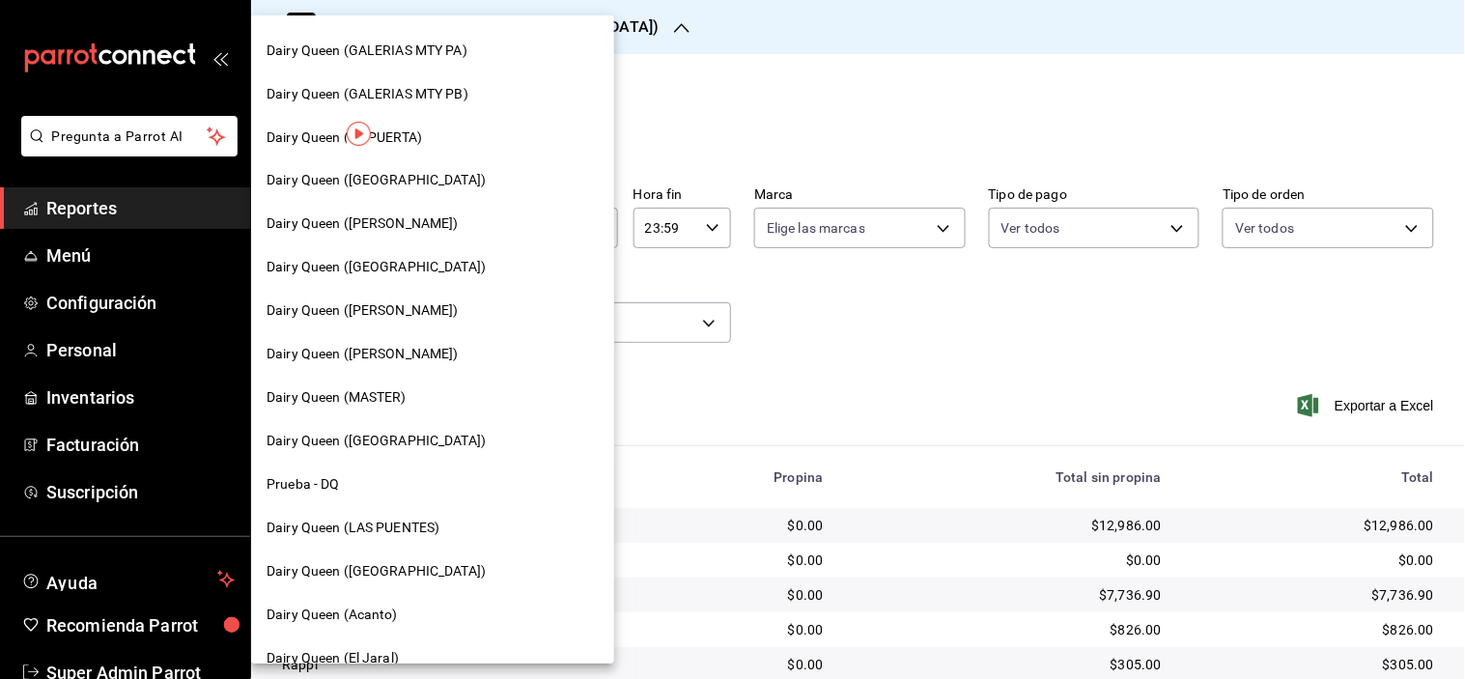
scroll to position [798, 0]
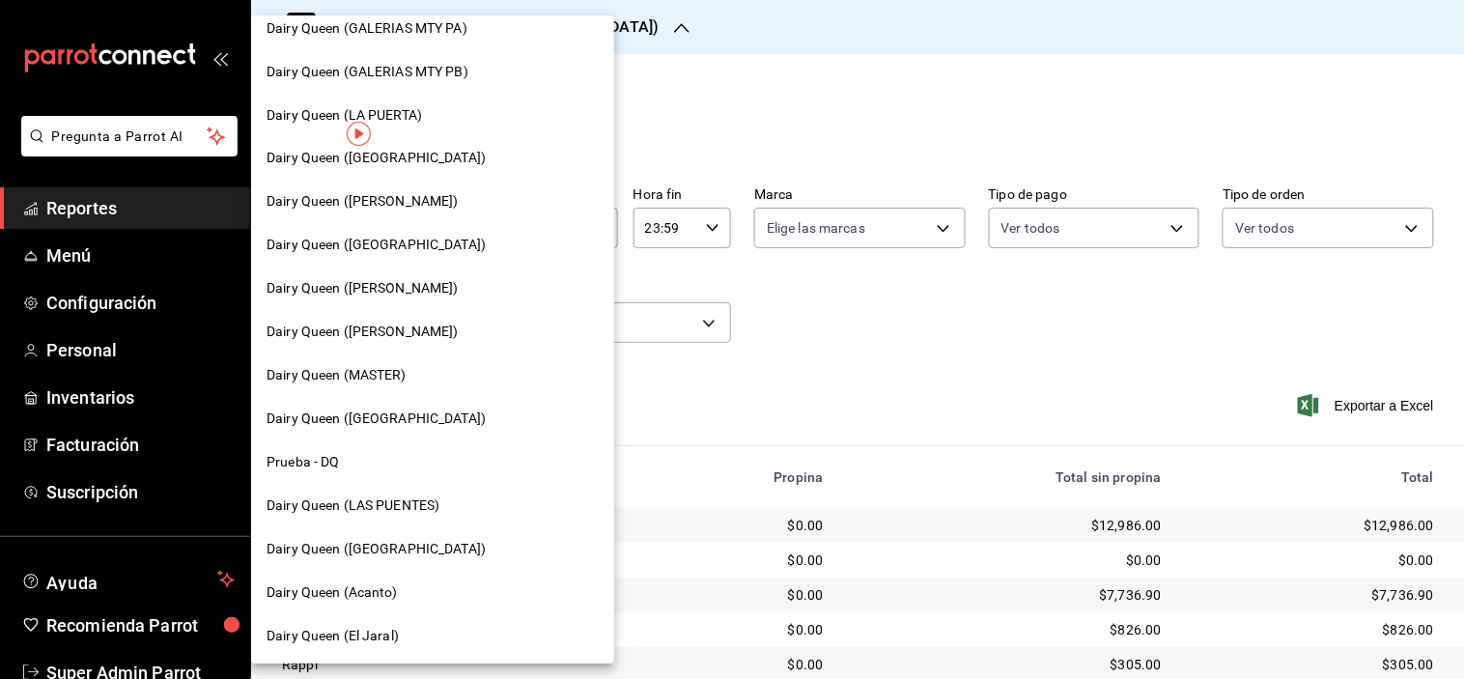
click at [415, 504] on span "Dairy Queen (LAS PUENTES)" at bounding box center [352, 506] width 173 height 20
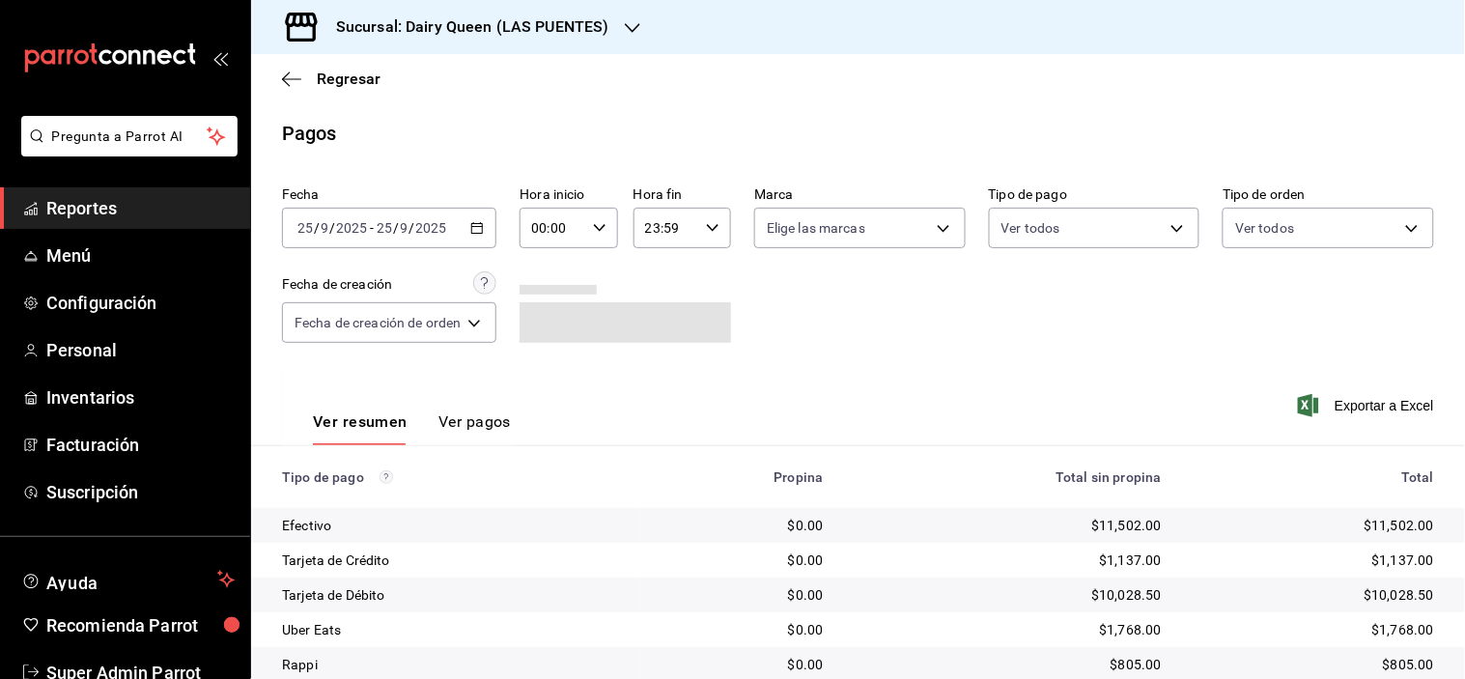
scroll to position [103, 0]
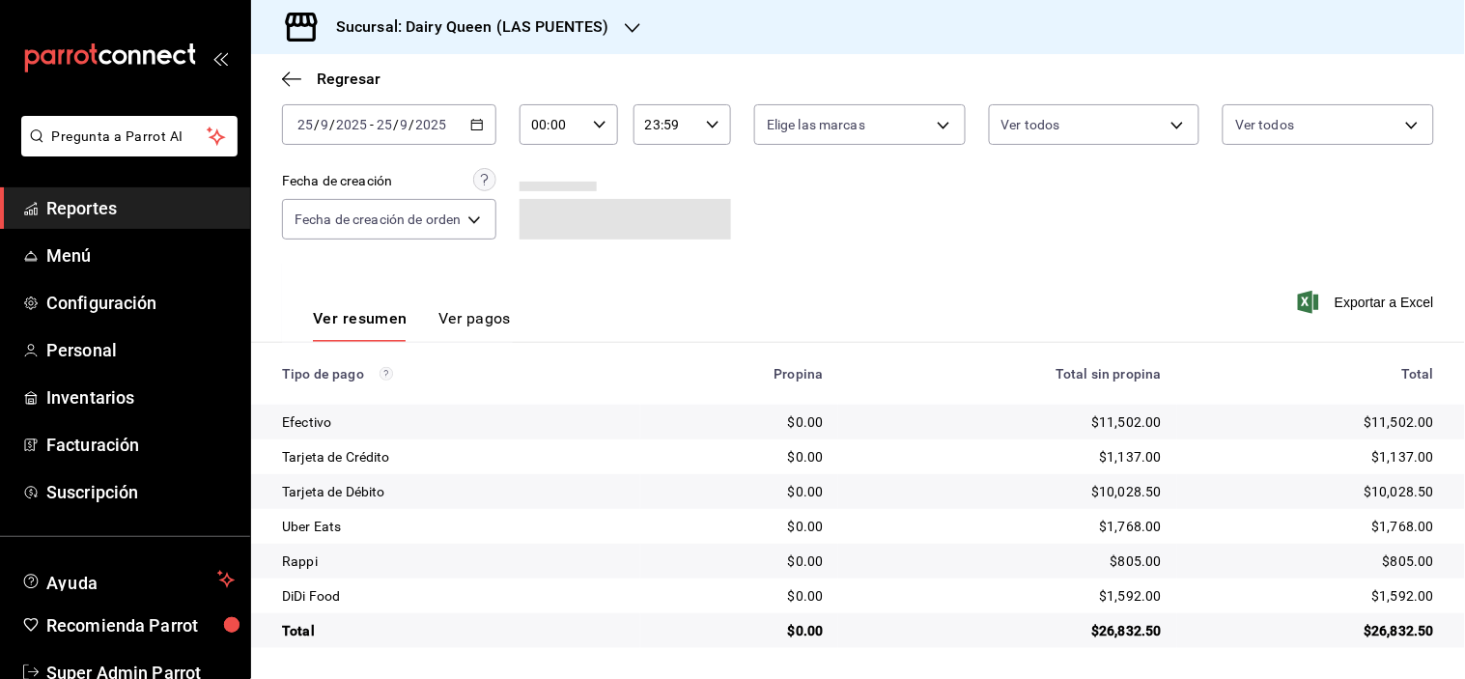
click at [1404, 593] on div "$1,592.00" at bounding box center [1312, 595] width 241 height 19
copy div "1,592.00"
click at [1374, 521] on div "$1,768.00" at bounding box center [1312, 526] width 241 height 19
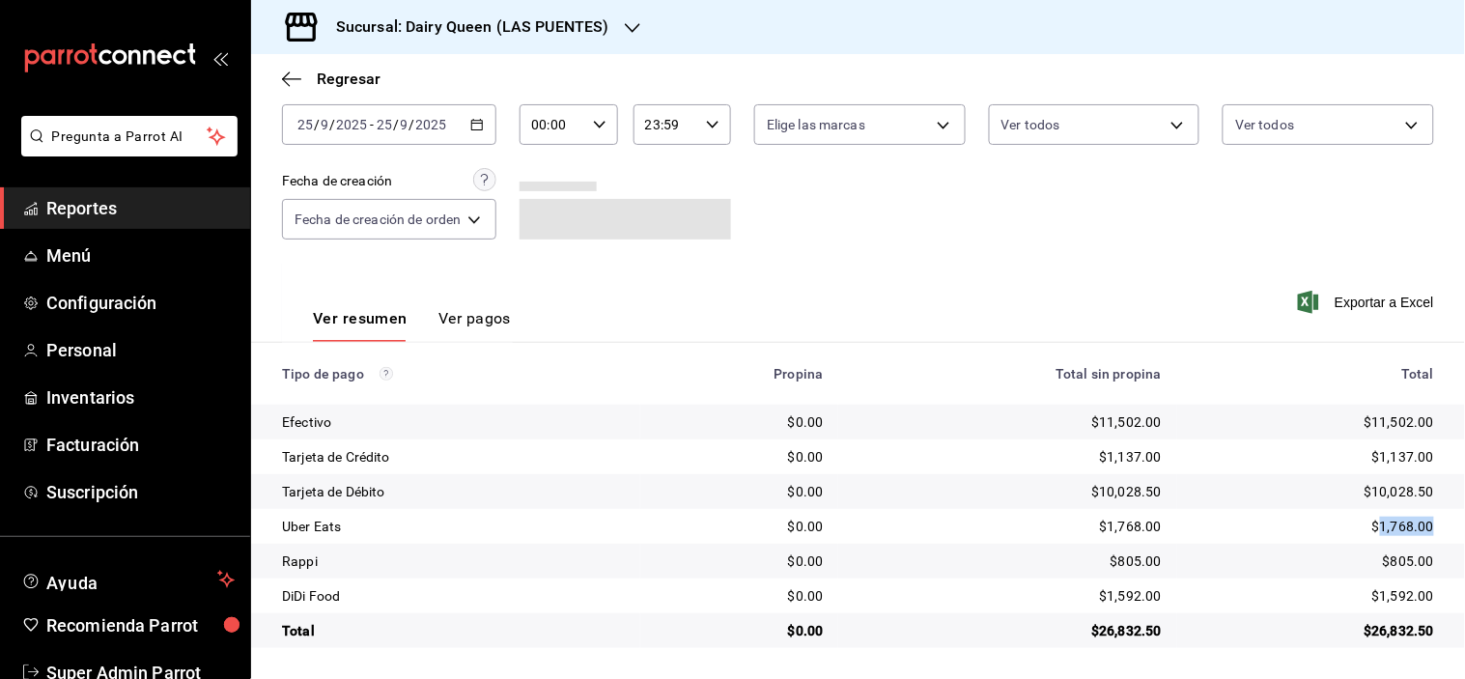
copy div "1,768.00"
click at [613, 29] on div "Sucursal: Dairy Queen (LAS PUENTES)" at bounding box center [456, 27] width 381 height 54
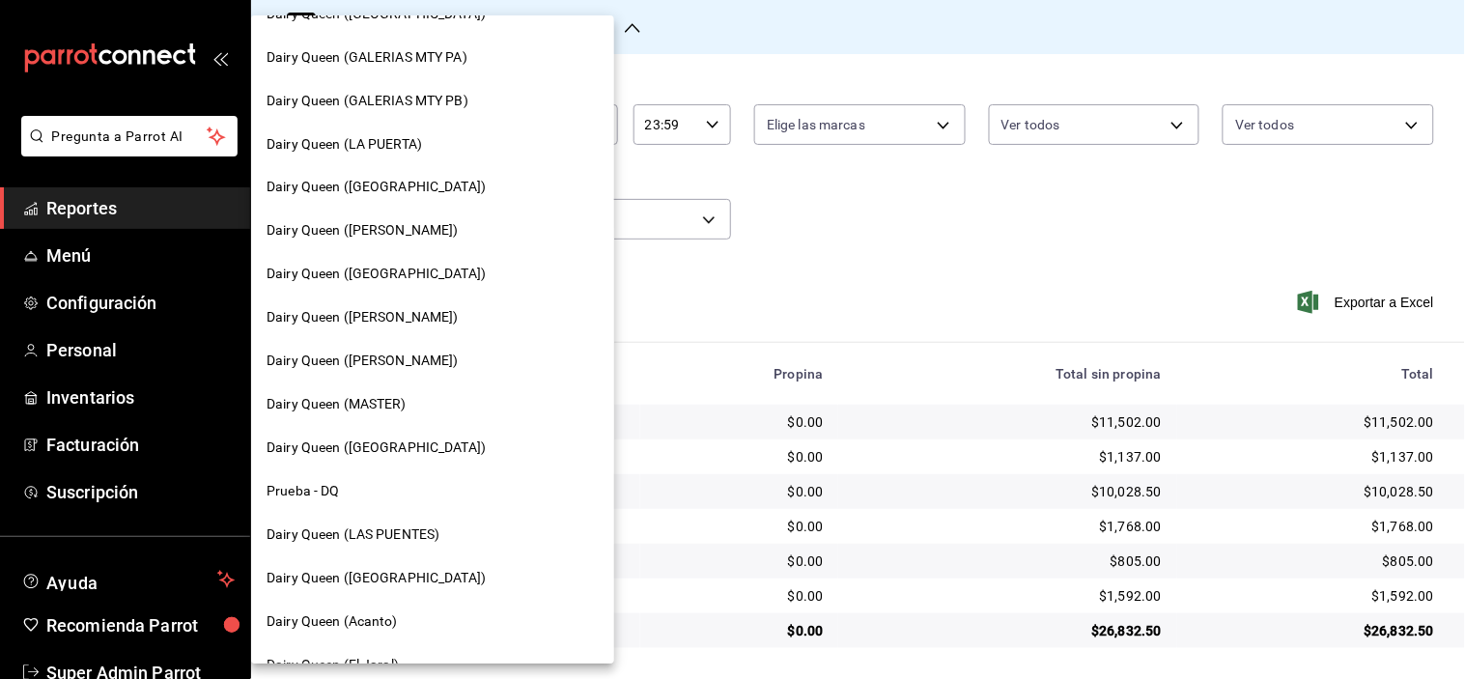
scroll to position [798, 0]
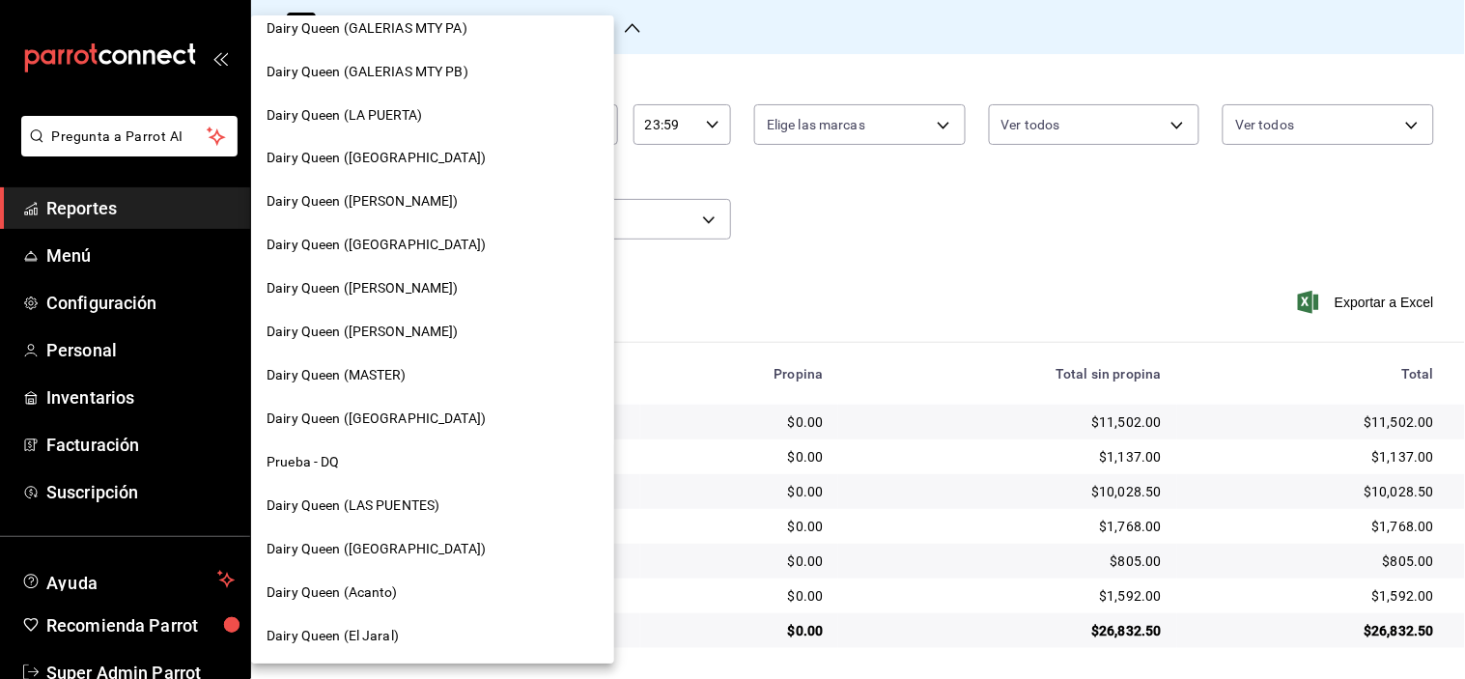
click at [407, 545] on span "Dairy Queen (PLAZA KUNE)" at bounding box center [375, 550] width 219 height 20
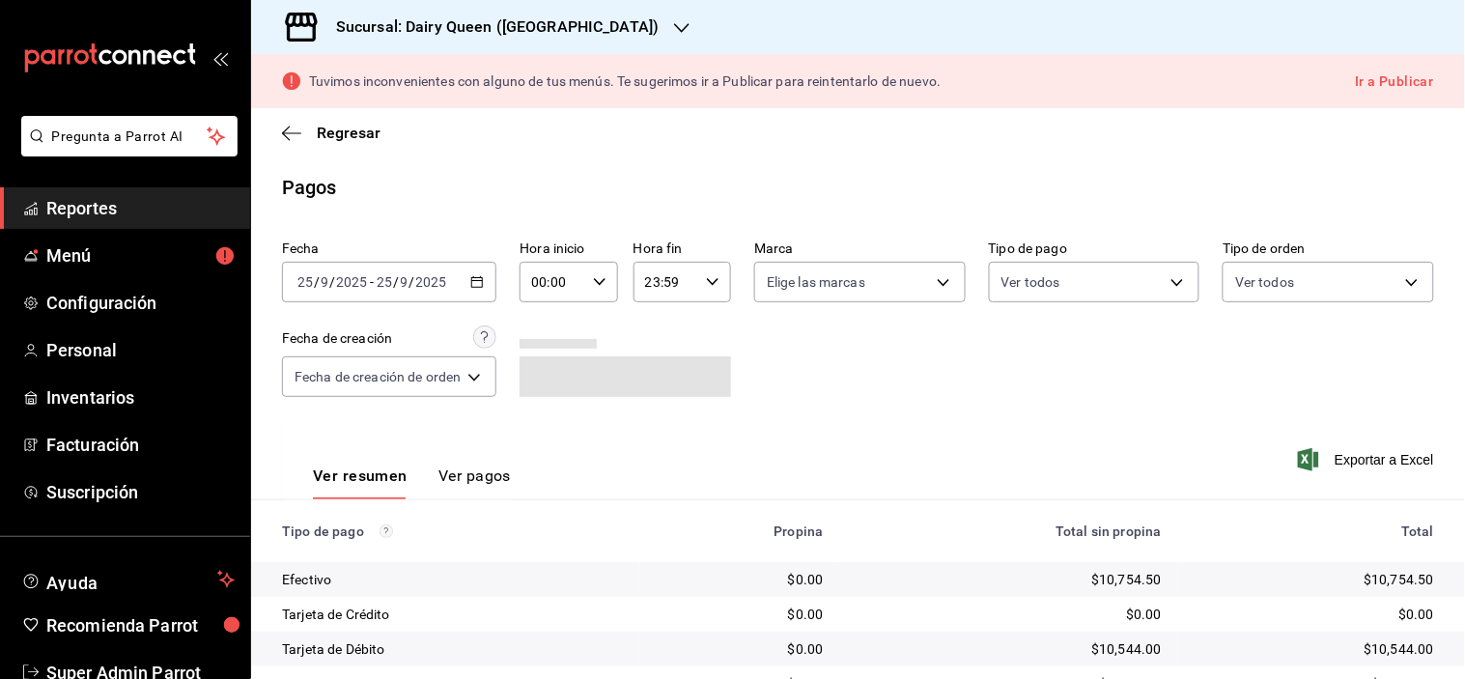
scroll to position [158, 0]
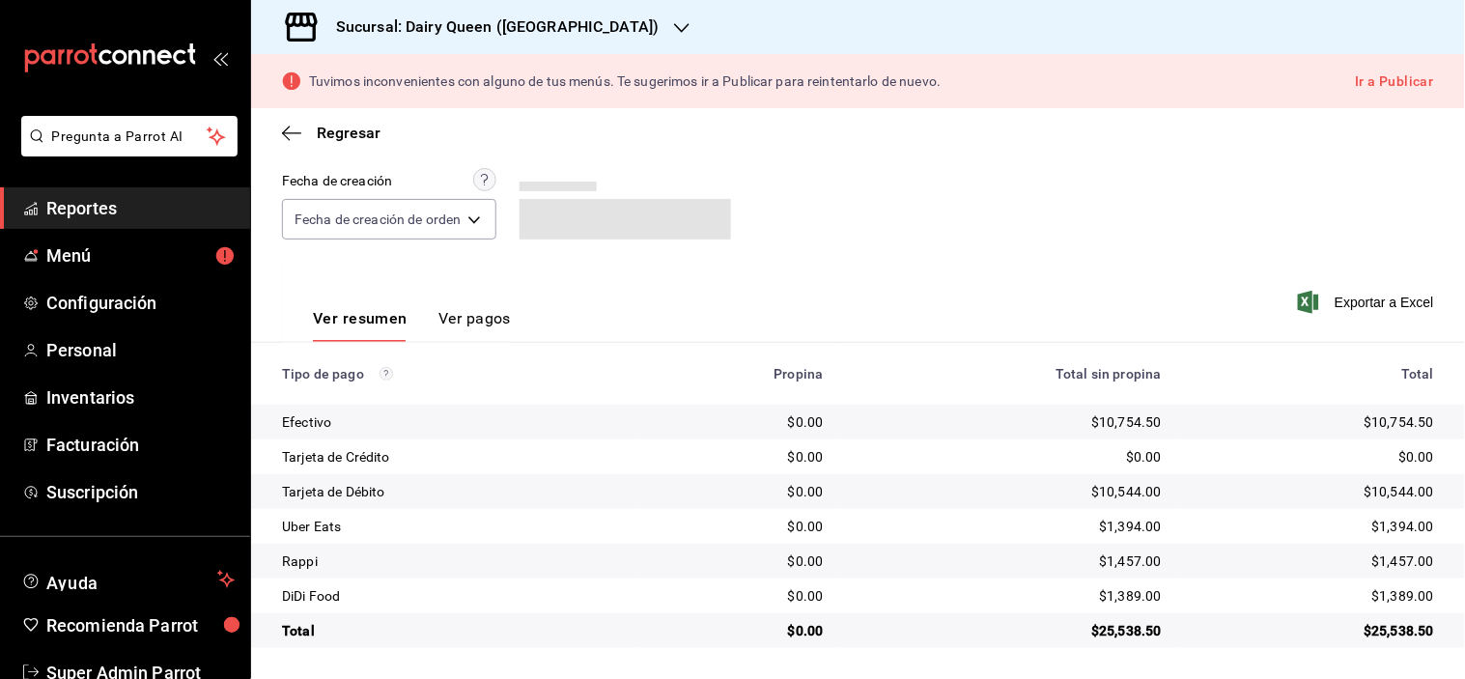
click at [1388, 603] on div "$1,389.00" at bounding box center [1312, 595] width 241 height 19
click at [1381, 526] on div "$1,394.00" at bounding box center [1312, 526] width 241 height 19
click at [480, 42] on div "Sucursal: Dairy Queen (PLAZA KUNE)" at bounding box center [481, 27] width 431 height 54
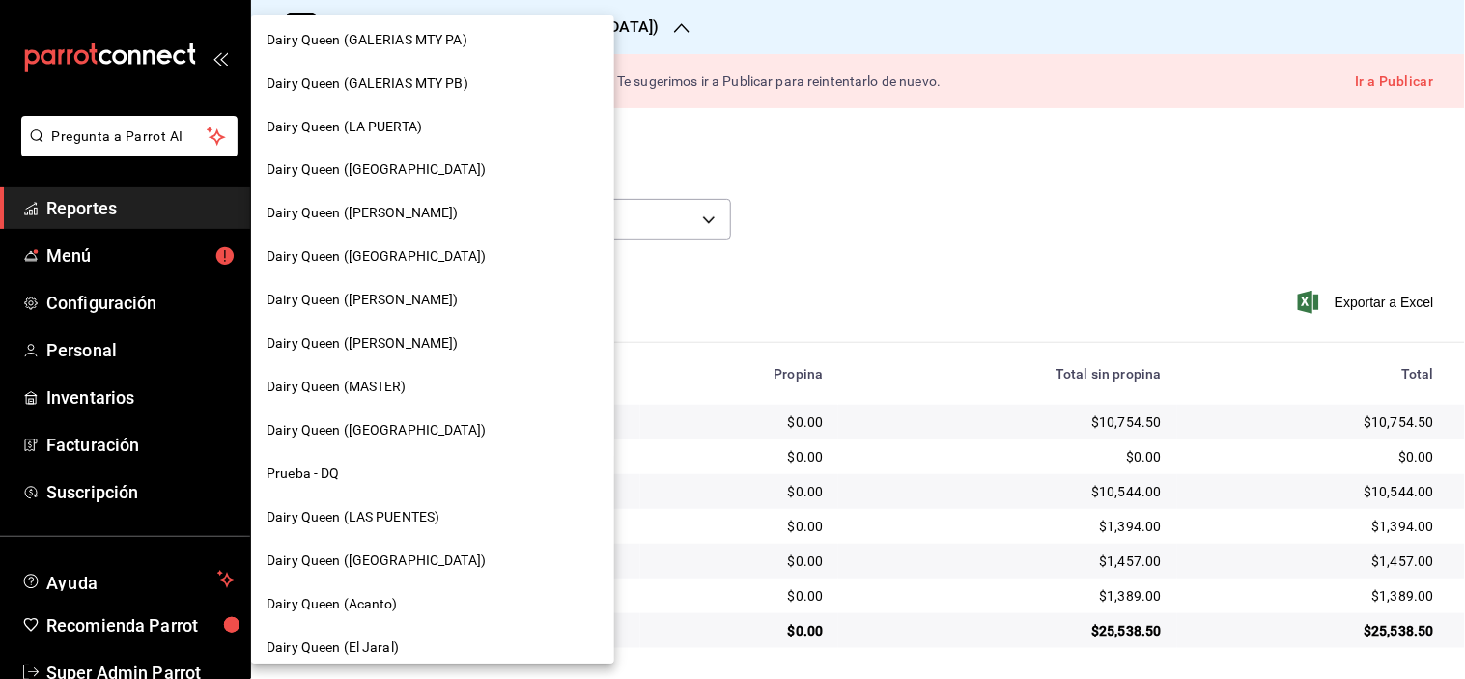
scroll to position [798, 0]
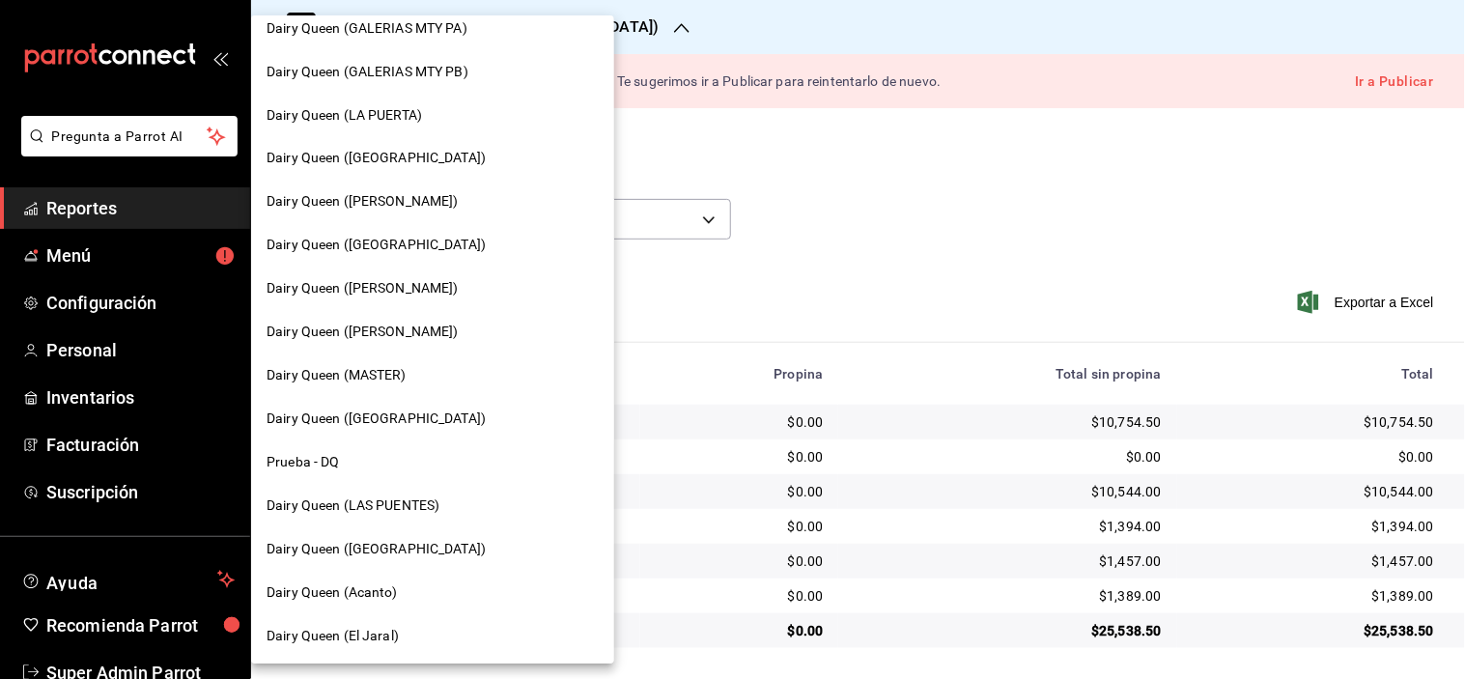
click at [417, 583] on div "Dairy Queen (Acanto)" at bounding box center [432, 593] width 332 height 20
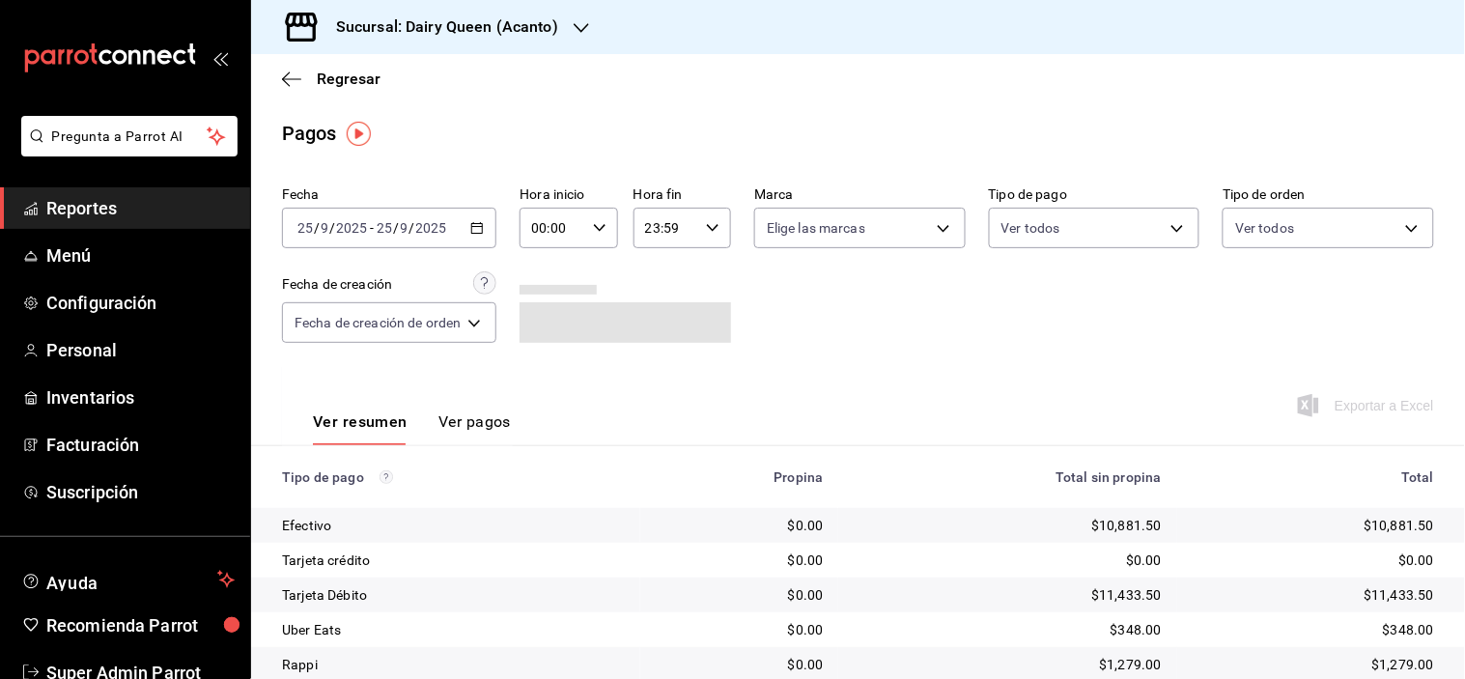
scroll to position [103, 0]
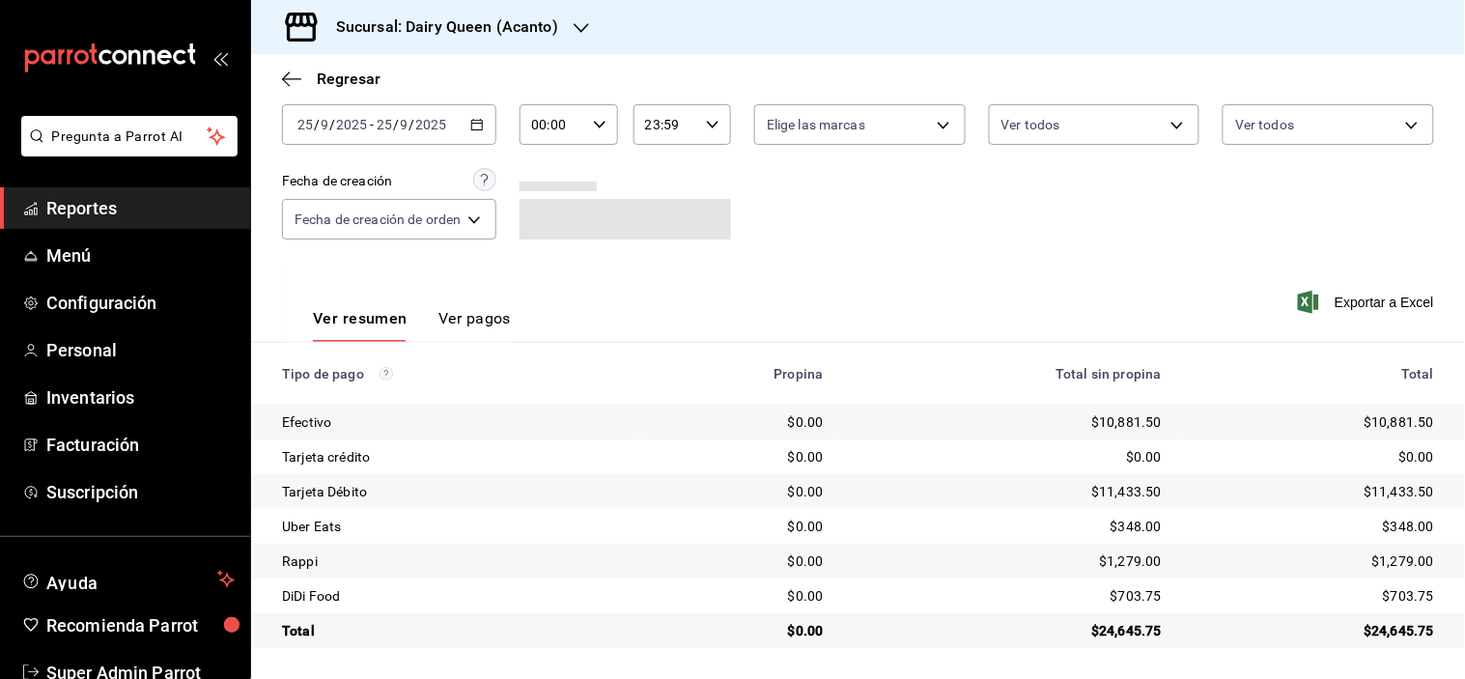
click at [1407, 595] on div "$703.75" at bounding box center [1312, 595] width 241 height 19
click at [1378, 527] on div "$348.00" at bounding box center [1312, 526] width 241 height 19
click at [553, 2] on div "Sucursal: Dairy Queen (Acanto)" at bounding box center [431, 27] width 330 height 54
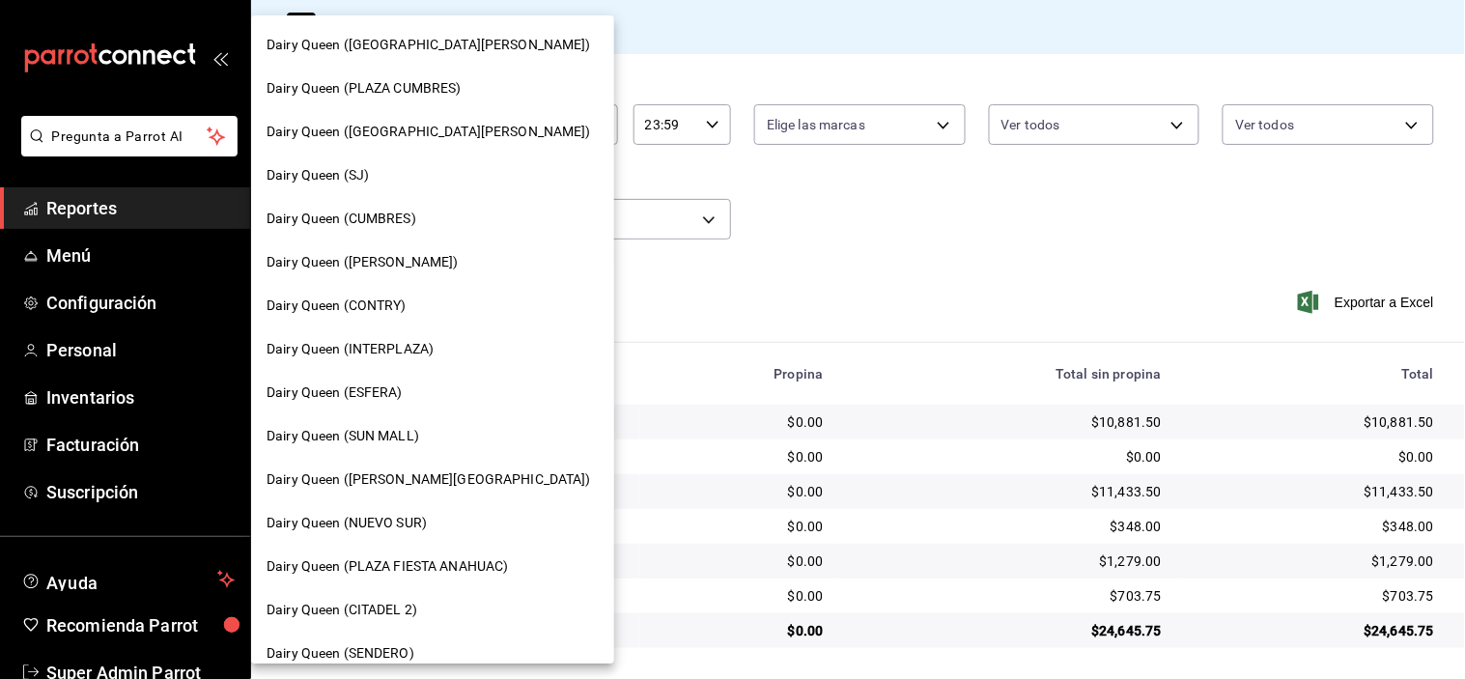
click at [505, 127] on span "Dairy Queen (PLAZA FIESTA SAN AGUSTIN)" at bounding box center [428, 132] width 324 height 20
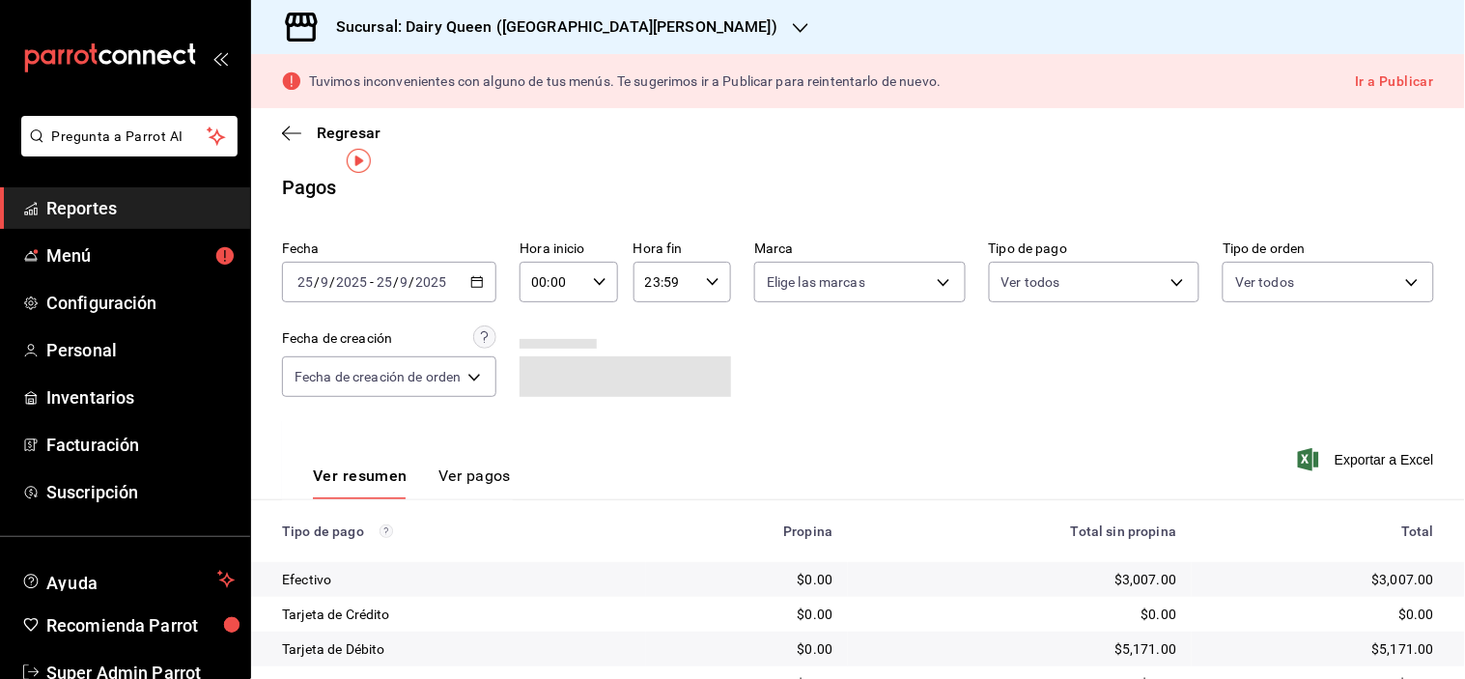
scroll to position [158, 0]
